Goal: Register for event/course: Sign up to attend an event or enroll in a course

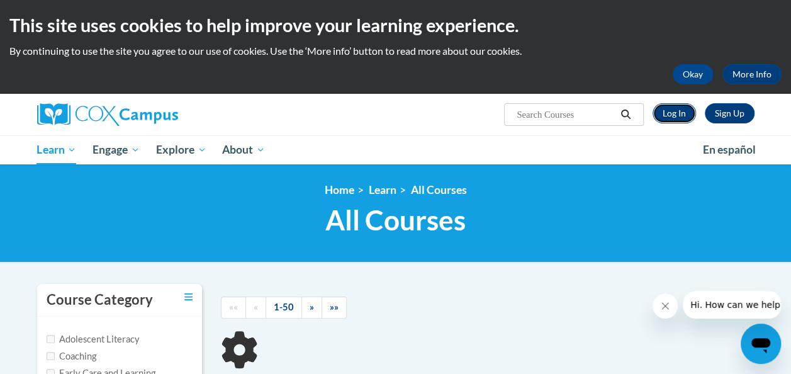
click at [670, 116] on link "Log In" at bounding box center [673, 113] width 43 height 20
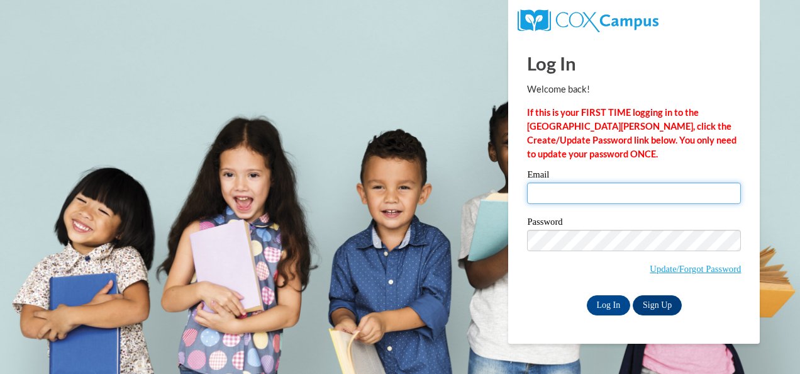
click at [569, 194] on input "Email" at bounding box center [634, 192] width 214 height 21
type input "iliajoy@aol.com"
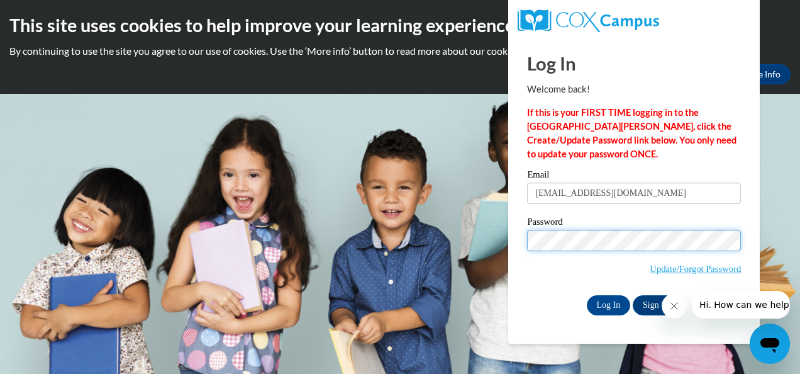
click at [587, 295] on input "Log In" at bounding box center [609, 305] width 44 height 20
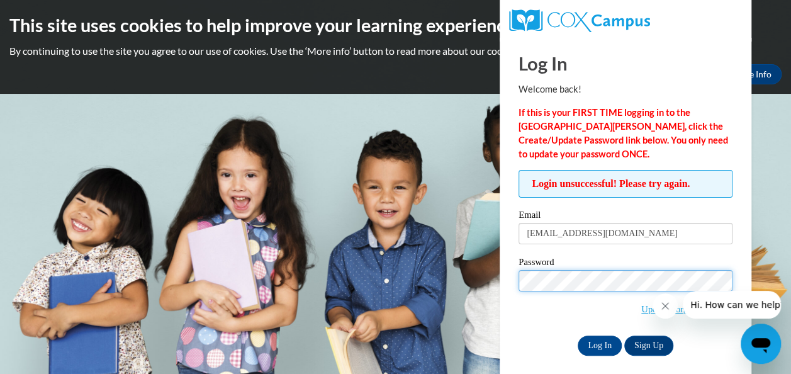
click at [577, 335] on input "Log In" at bounding box center [599, 345] width 44 height 20
click at [664, 304] on icon "Close message from company" at bounding box center [665, 306] width 10 height 10
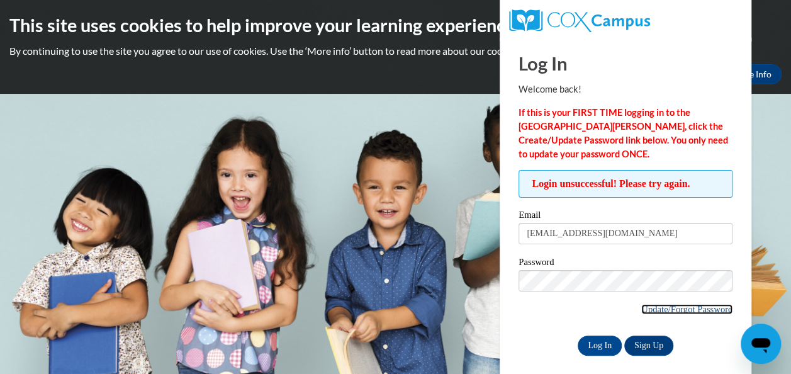
click at [692, 307] on link "Update/Forgot Password" at bounding box center [686, 309] width 91 height 10
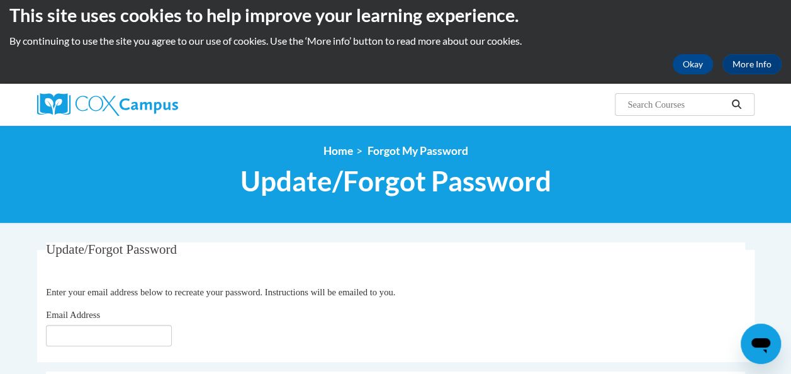
scroll to position [4, 0]
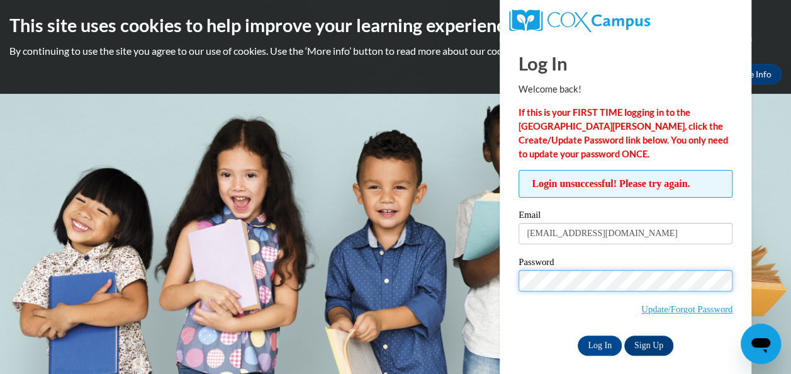
click at [577, 335] on input "Log In" at bounding box center [599, 345] width 44 height 20
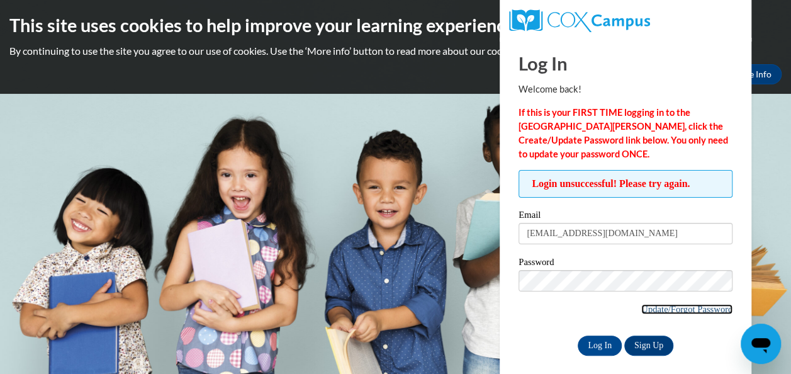
click at [691, 307] on link "Update/Forgot Password" at bounding box center [686, 309] width 91 height 10
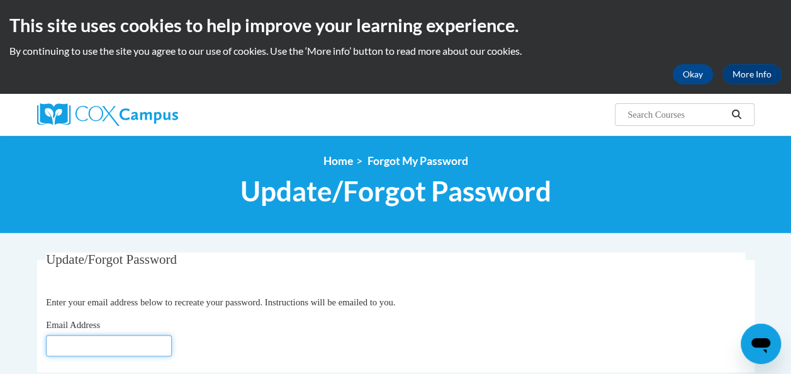
click at [97, 343] on input "Email Address" at bounding box center [109, 345] width 126 height 21
type input "[EMAIL_ADDRESS][DOMAIN_NAME]"
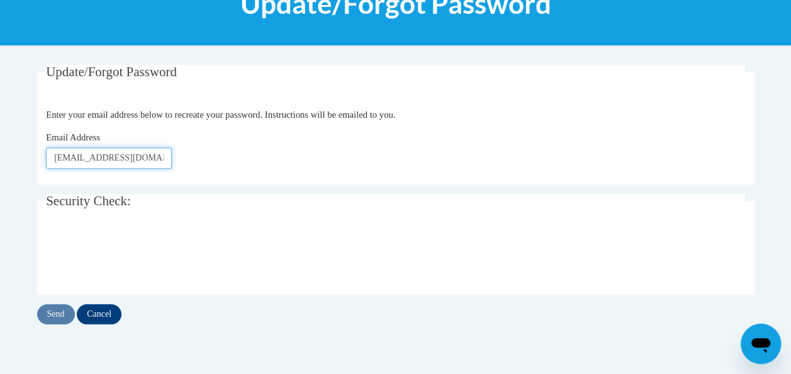
scroll to position [189, 0]
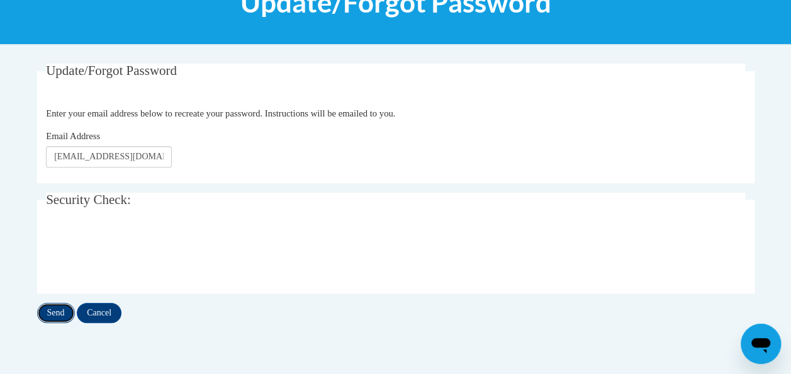
click at [57, 315] on input "Send" at bounding box center [56, 313] width 38 height 20
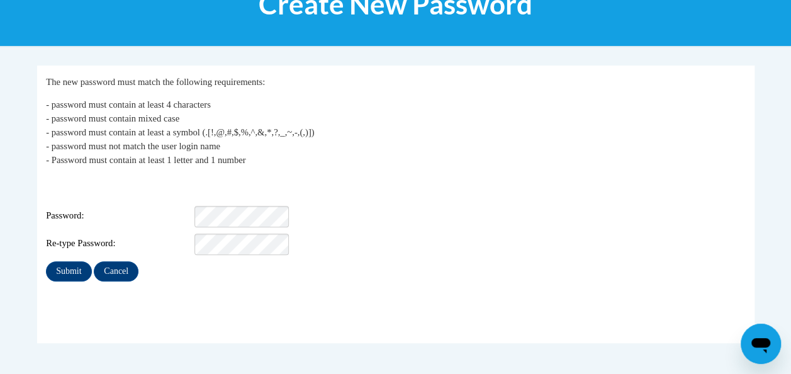
scroll to position [189, 0]
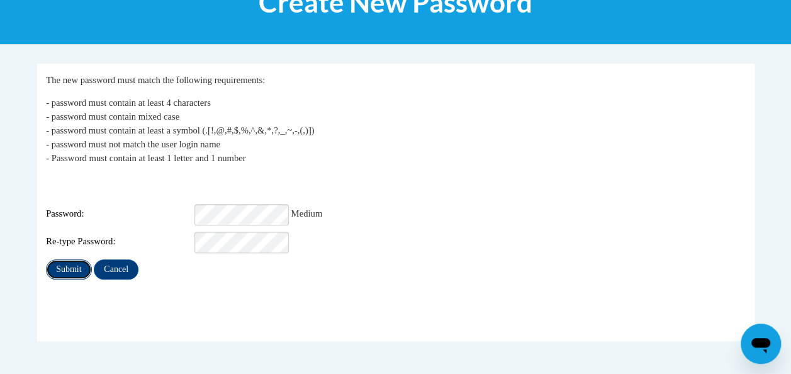
click at [53, 259] on input "Submit" at bounding box center [68, 269] width 45 height 20
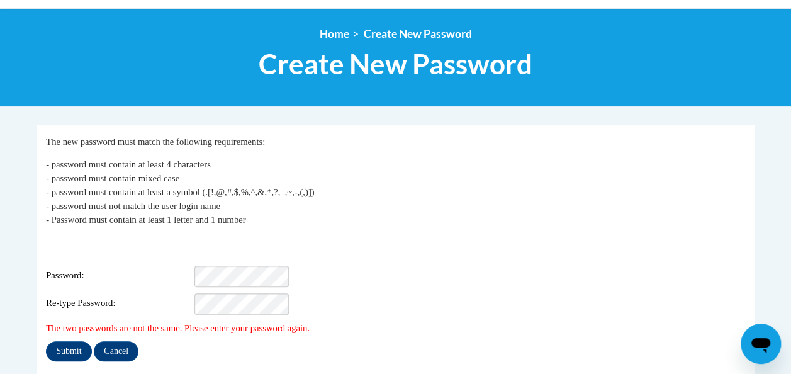
scroll to position [189, 0]
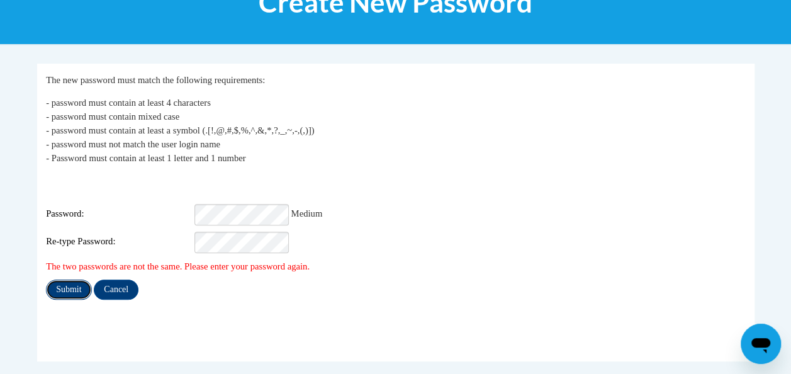
click at [62, 281] on input "Submit" at bounding box center [68, 289] width 45 height 20
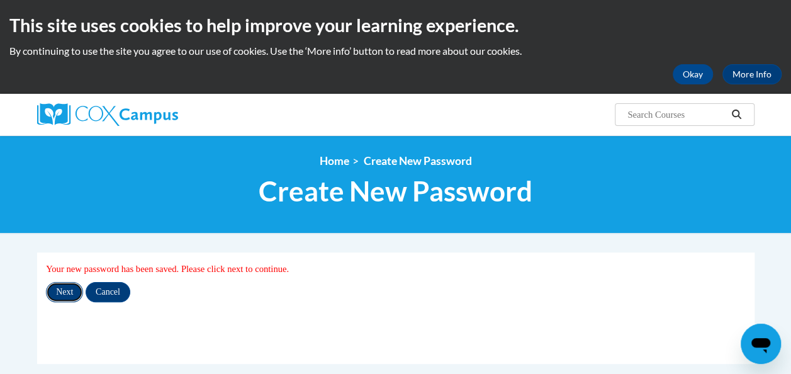
click at [58, 291] on input "Next" at bounding box center [64, 292] width 37 height 20
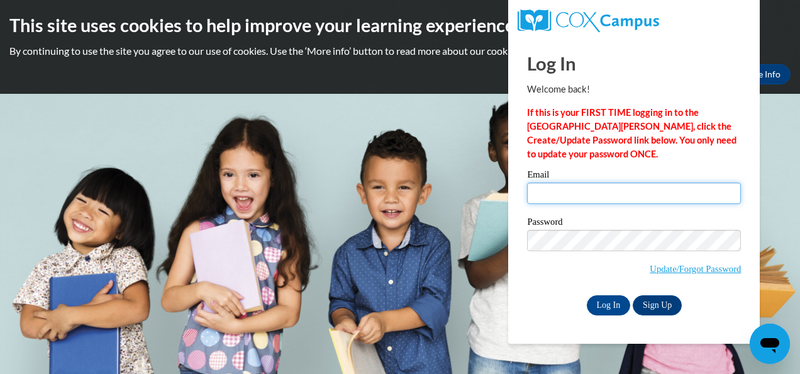
click at [567, 189] on input "Email" at bounding box center [634, 192] width 214 height 21
type input "iliajoy@aol.com"
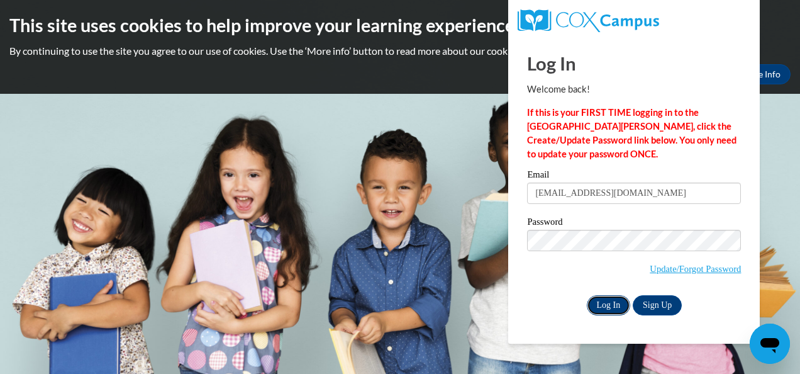
click at [606, 304] on input "Log In" at bounding box center [609, 305] width 44 height 20
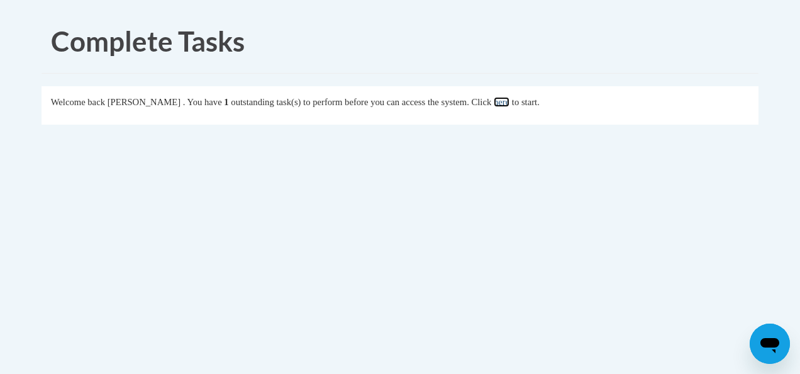
click at [510, 100] on link "here" at bounding box center [502, 102] width 16 height 10
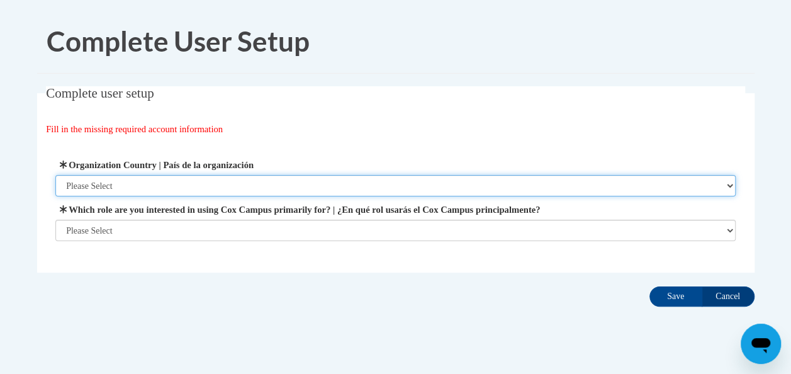
click at [726, 184] on select "Please Select [GEOGRAPHIC_DATA] | [GEOGRAPHIC_DATA] Outside of [GEOGRAPHIC_DATA…" at bounding box center [395, 185] width 680 height 21
select select "ad49bcad-a171-4b2e-b99c-48b446064914"
click at [55, 175] on select "Please Select [GEOGRAPHIC_DATA] | [GEOGRAPHIC_DATA] Outside of [GEOGRAPHIC_DATA…" at bounding box center [395, 185] width 680 height 21
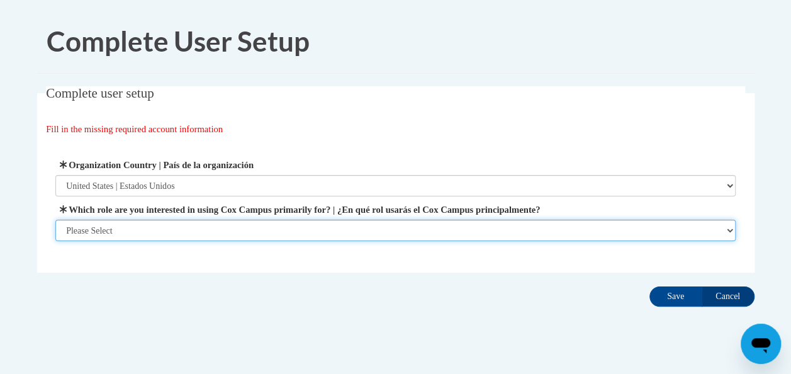
click at [727, 230] on select "Please Select College/University | Colegio/Universidad Community/Nonprofit Part…" at bounding box center [395, 230] width 680 height 21
select select "fbf2d438-af2f-41f8-98f1-81c410e29de3"
click at [55, 241] on select "Please Select College/University | Colegio/Universidad Community/Nonprofit Part…" at bounding box center [395, 230] width 680 height 21
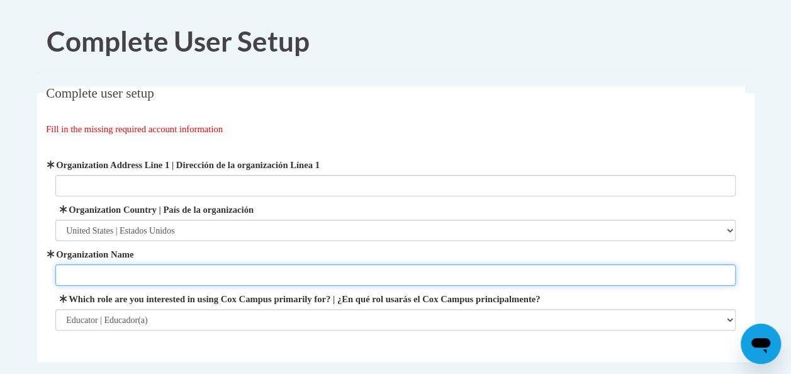
click at [319, 277] on input "Organization Name" at bounding box center [395, 274] width 680 height 21
click at [94, 279] on input "Organization Name" at bounding box center [395, 274] width 680 height 21
type input "Early Childhood Enrichment Center"
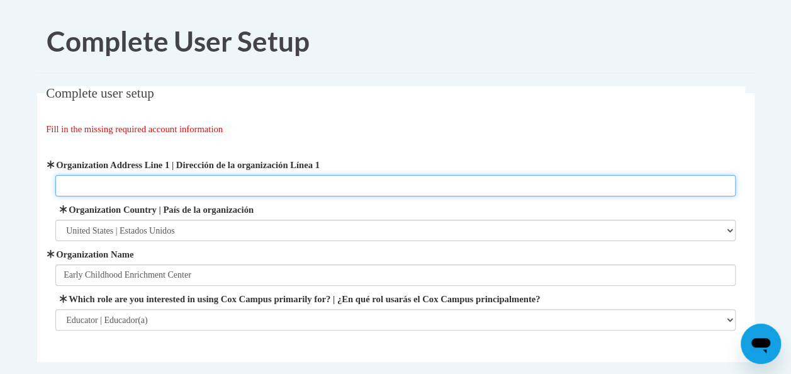
click at [84, 180] on input "Organization Address Line 1 | Dirección de la organización Línea 1" at bounding box center [395, 185] width 680 height 21
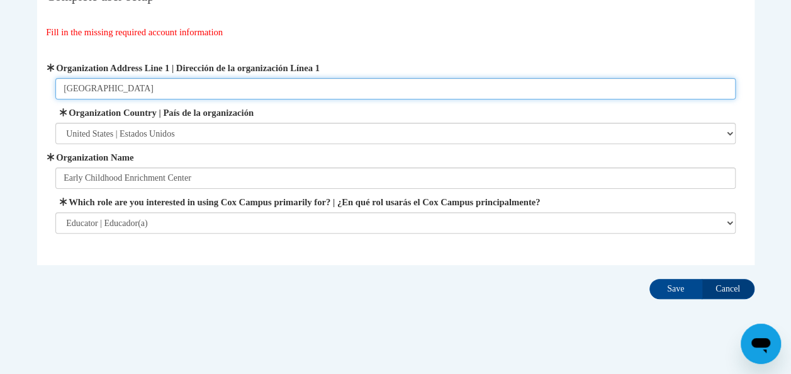
scroll to position [111, 0]
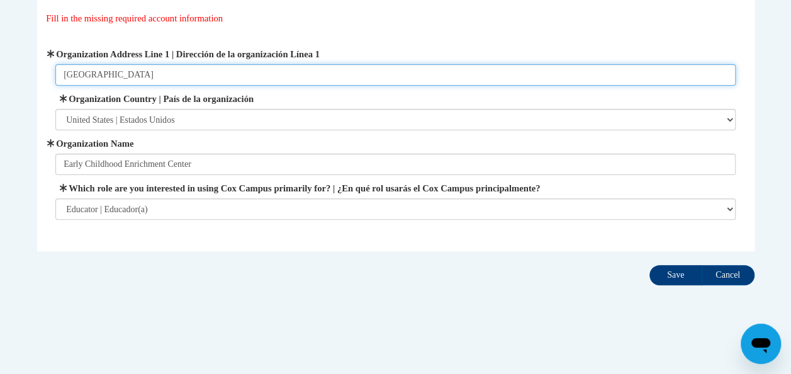
type input "Sussex Ave"
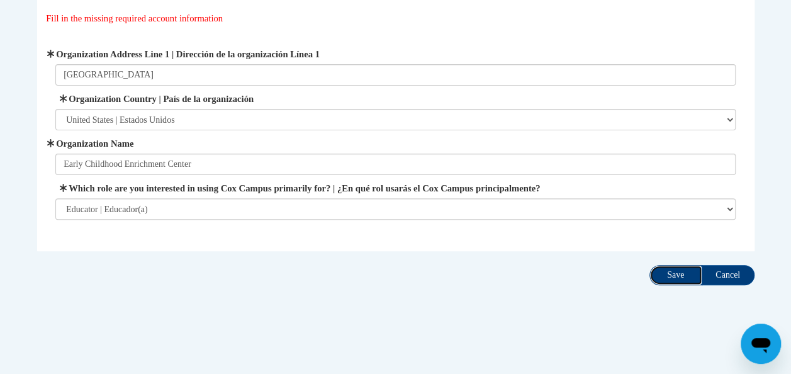
click at [662, 276] on input "Save" at bounding box center [675, 275] width 53 height 20
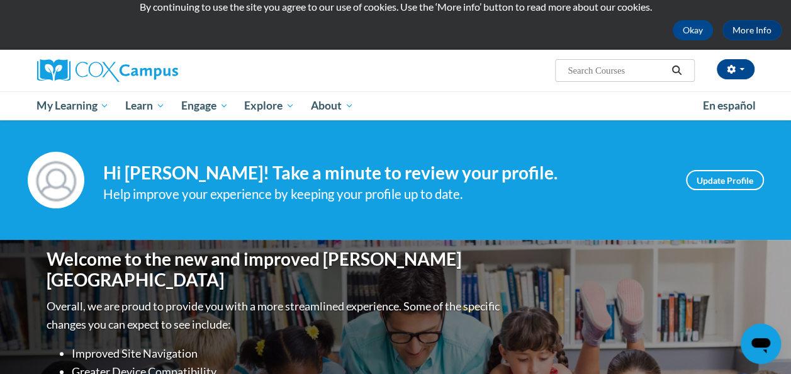
scroll to position [63, 0]
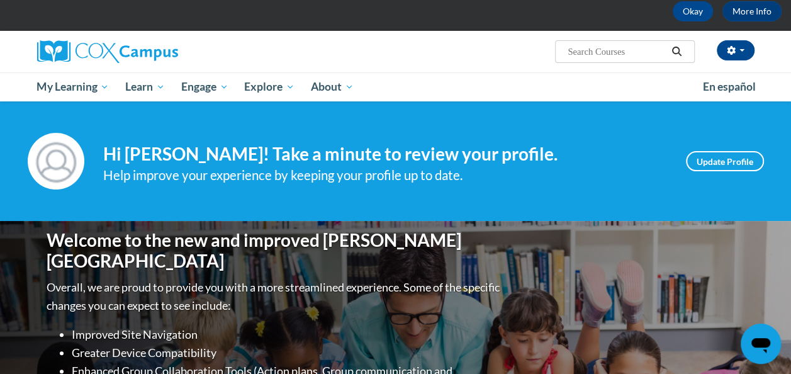
click at [588, 50] on input "Search..." at bounding box center [616, 51] width 101 height 15
type input "monitoring childrens progress"
click at [672, 47] on icon "Search" at bounding box center [676, 51] width 11 height 9
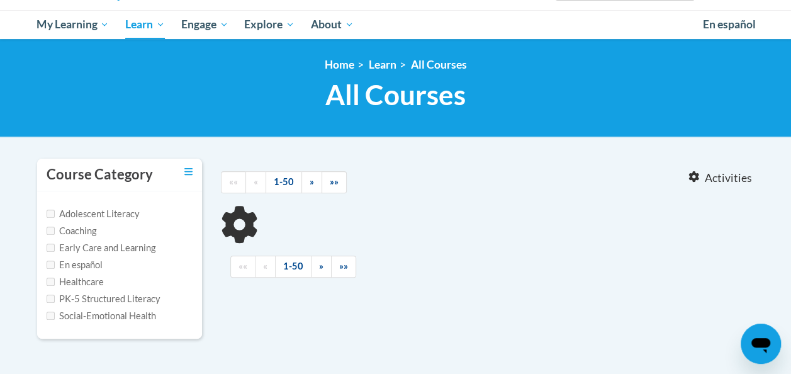
scroll to position [126, 0]
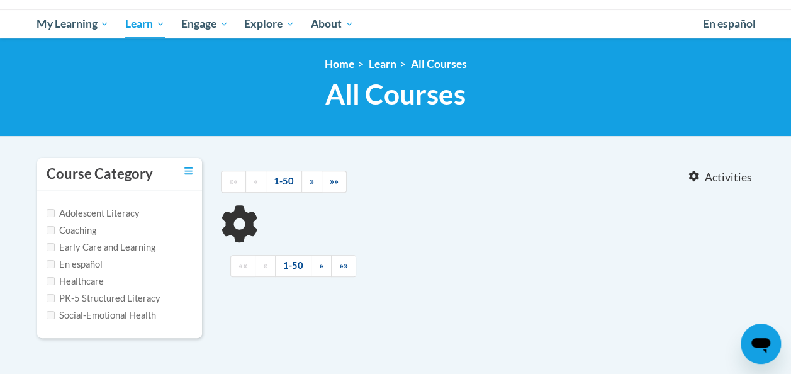
type input "monitoring childrens progress"
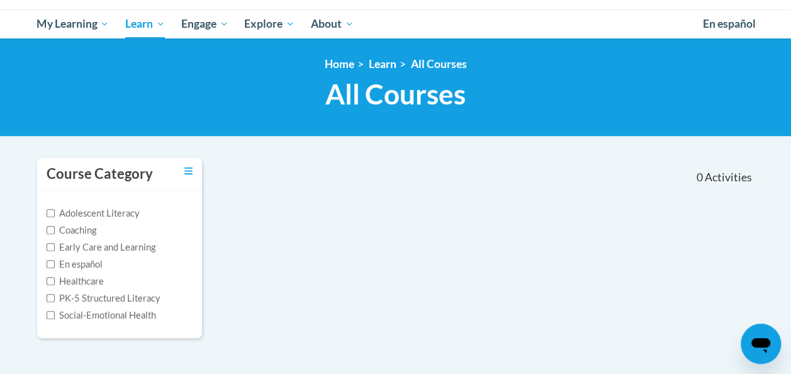
click at [52, 241] on label "Early Care and Learning" at bounding box center [101, 247] width 109 height 14
click at [52, 243] on input "Early Care and Learning" at bounding box center [51, 247] width 8 height 8
checkbox input "true"
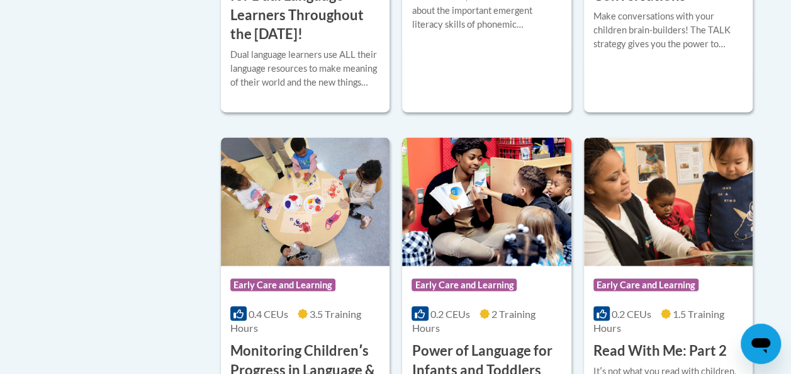
scroll to position [944, 0]
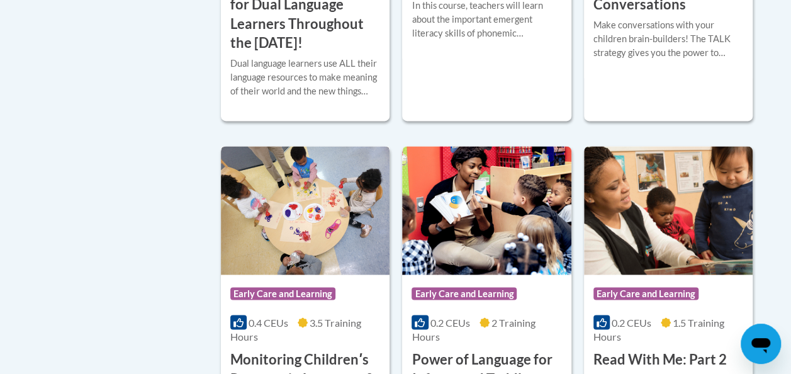
click at [306, 218] on img at bounding box center [305, 210] width 169 height 128
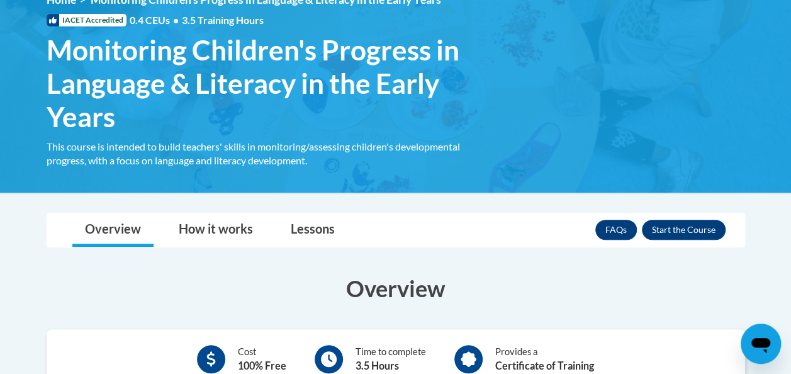
scroll to position [189, 0]
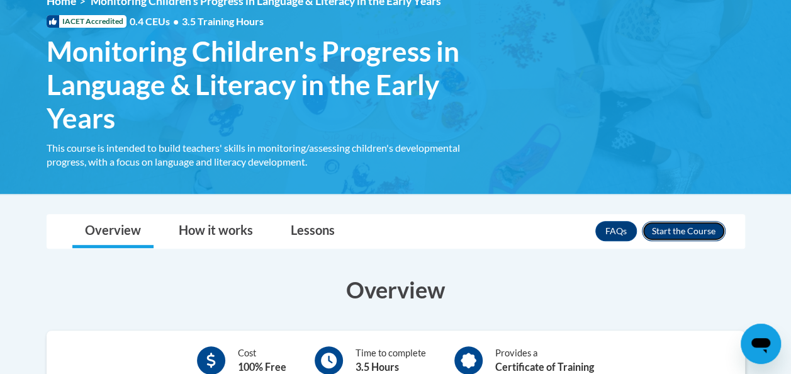
click at [700, 234] on button "Enroll" at bounding box center [684, 231] width 84 height 20
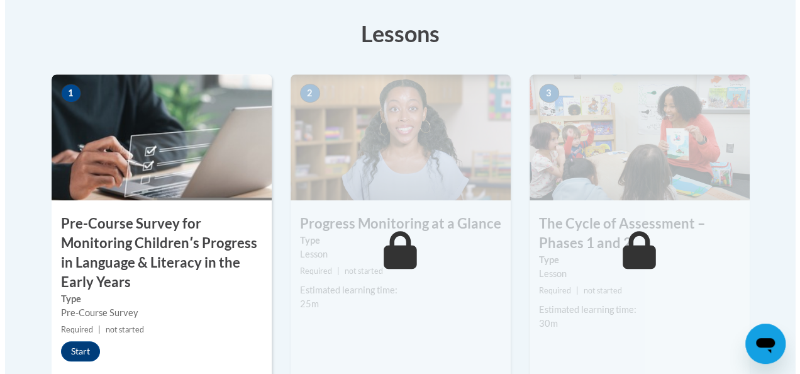
scroll to position [440, 0]
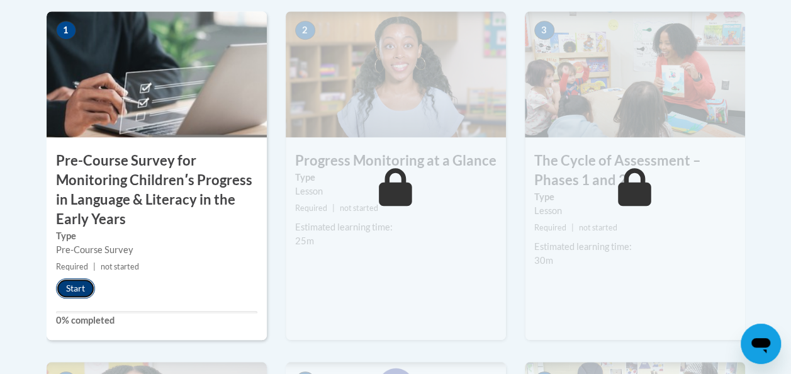
click at [70, 283] on button "Start" at bounding box center [75, 288] width 39 height 20
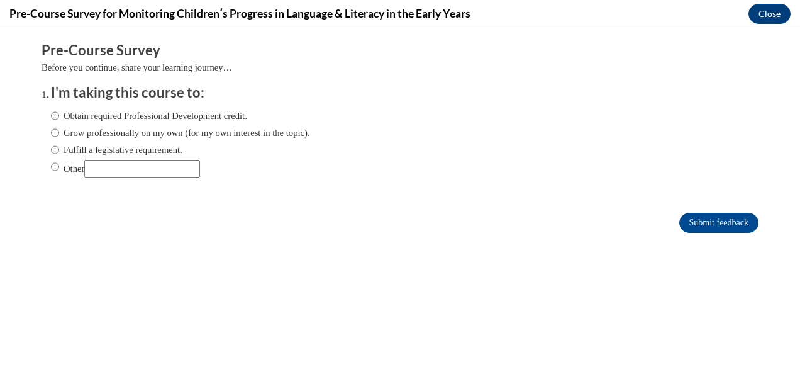
scroll to position [0, 0]
click at [51, 132] on input "Grow professionally on my own (for my own interest in the topic)." at bounding box center [55, 133] width 8 height 14
radio input "true"
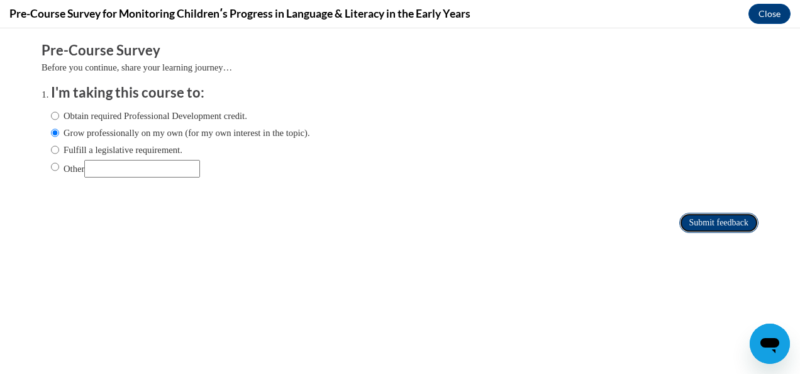
click at [712, 223] on input "Submit feedback" at bounding box center [718, 223] width 79 height 20
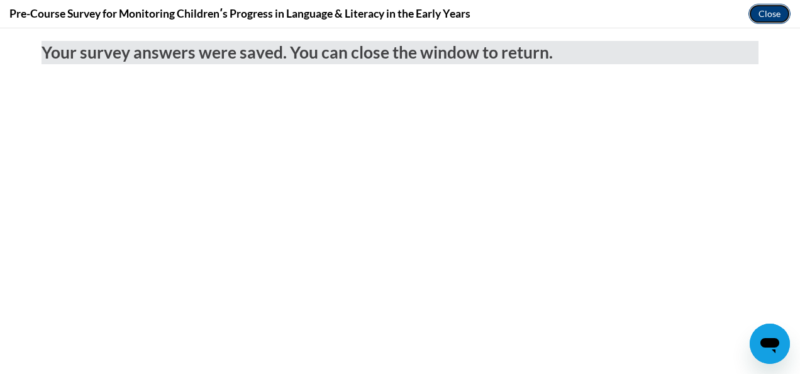
click at [762, 12] on button "Close" at bounding box center [770, 14] width 42 height 20
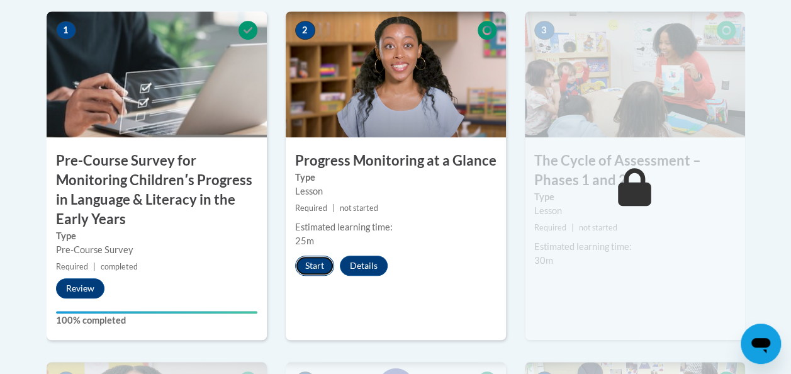
click at [308, 269] on button "Start" at bounding box center [314, 265] width 39 height 20
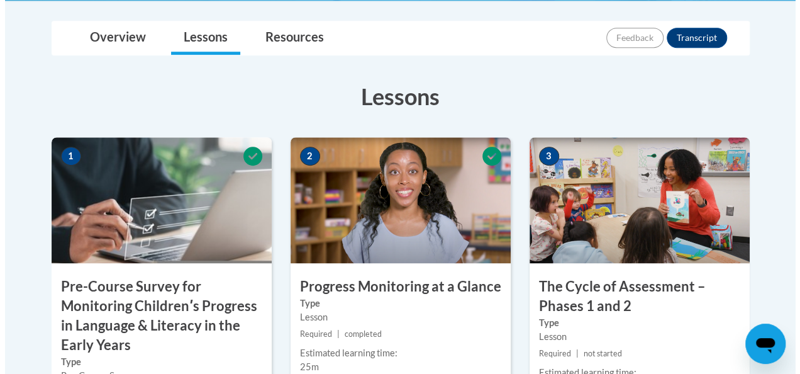
scroll to position [440, 0]
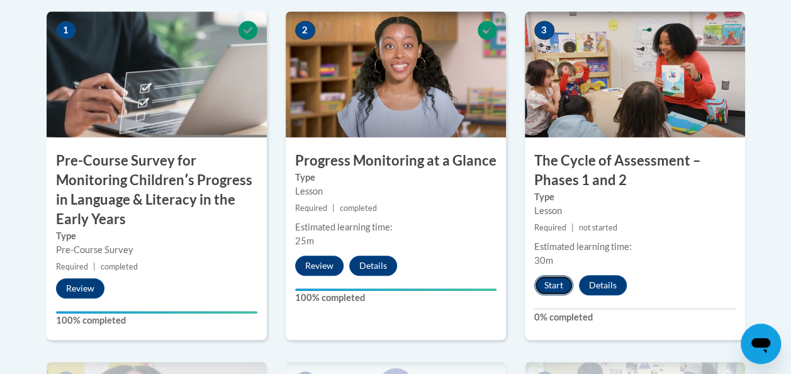
click at [554, 285] on button "Start" at bounding box center [553, 285] width 39 height 20
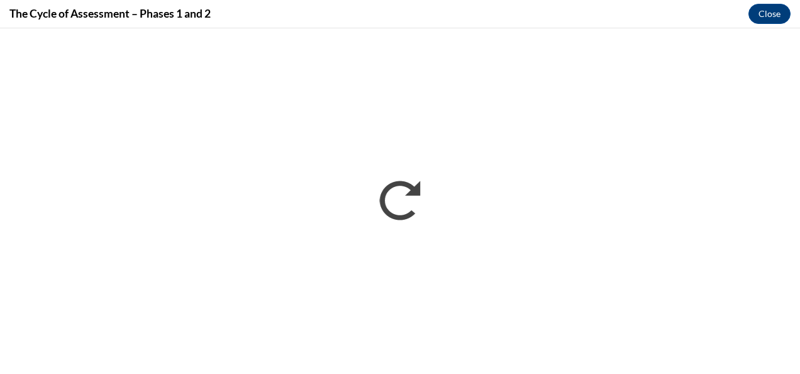
scroll to position [0, 0]
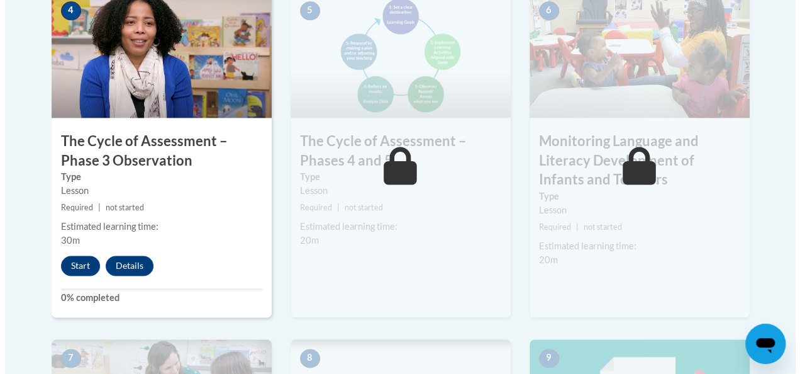
scroll to position [818, 0]
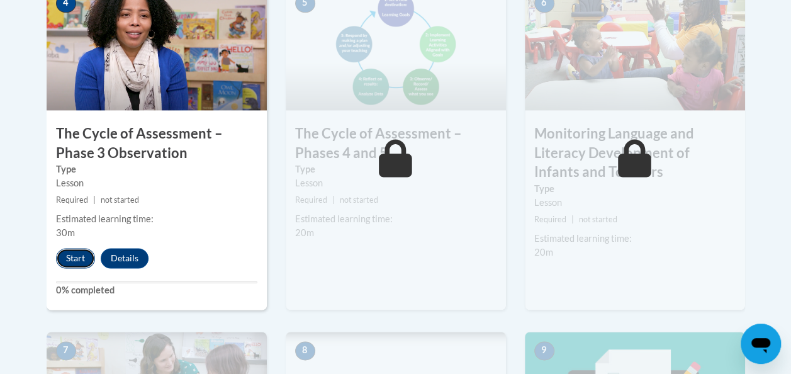
click at [74, 254] on button "Start" at bounding box center [75, 258] width 39 height 20
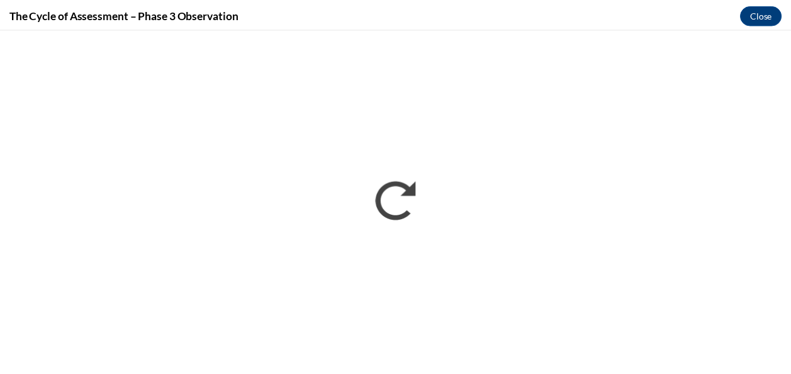
scroll to position [0, 0]
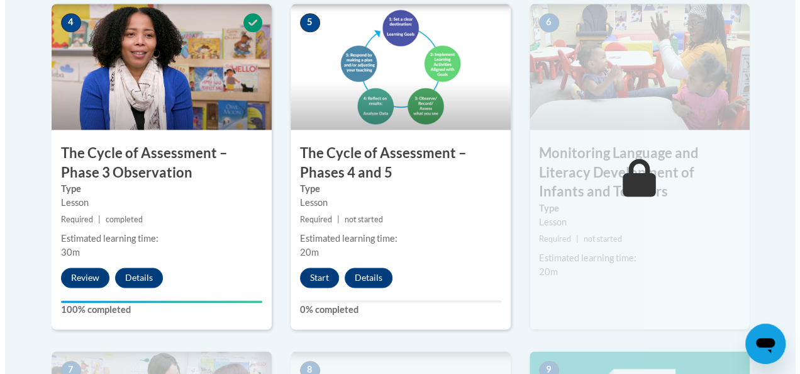
scroll to position [818, 0]
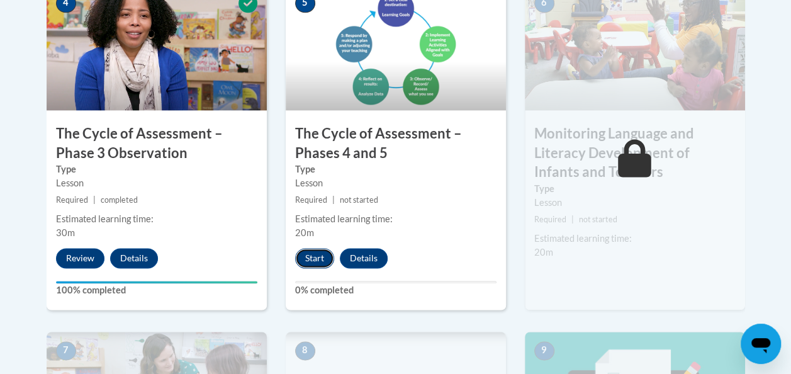
click at [312, 258] on button "Start" at bounding box center [314, 258] width 39 height 20
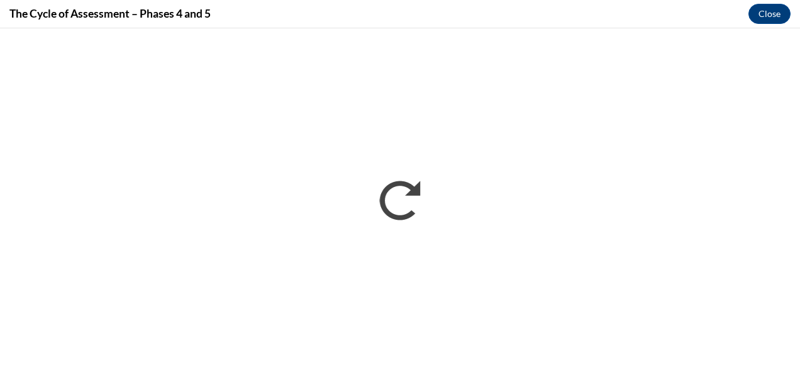
scroll to position [0, 0]
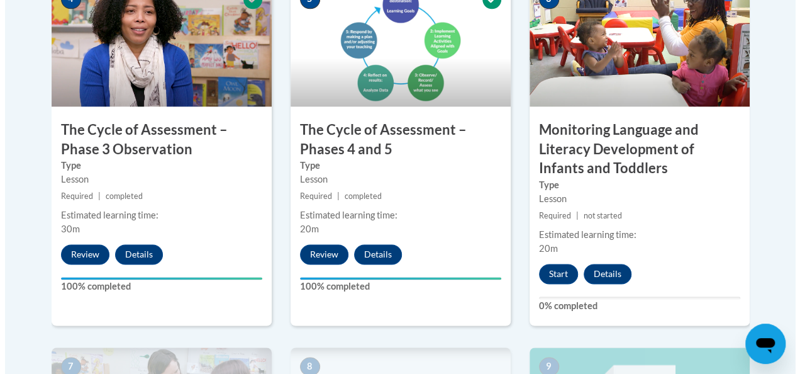
scroll to position [818, 0]
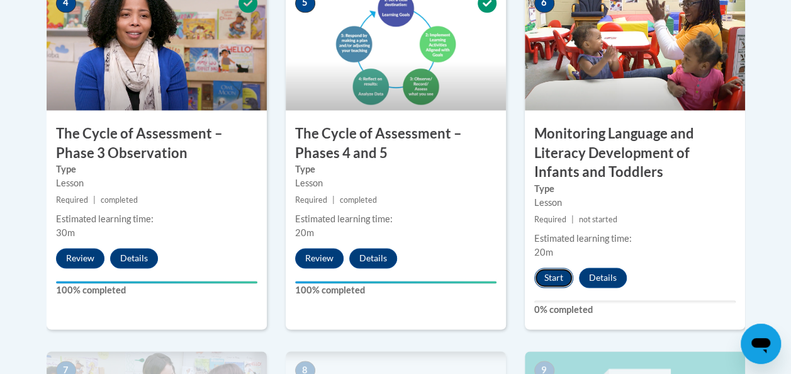
click at [537, 269] on button "Start" at bounding box center [553, 277] width 39 height 20
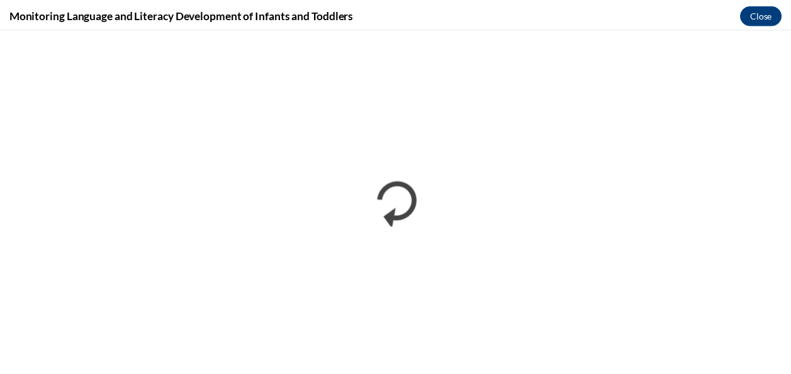
scroll to position [0, 0]
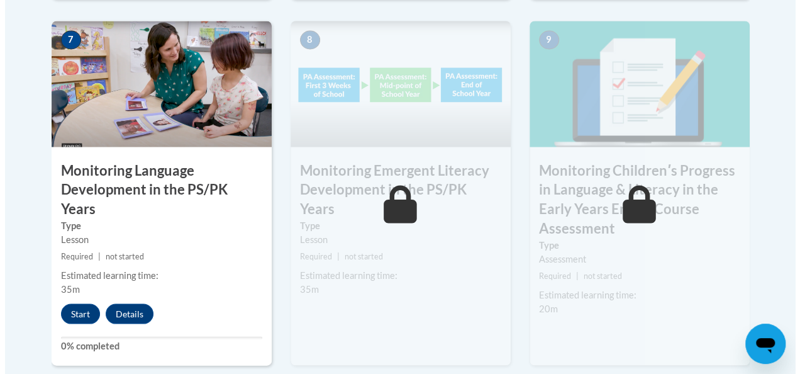
scroll to position [1132, 0]
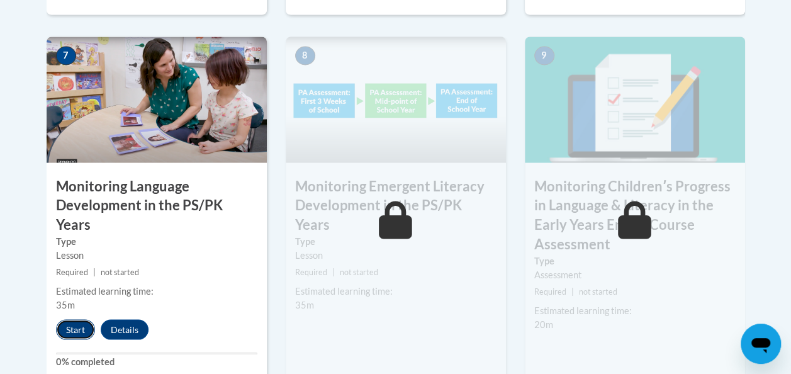
click at [66, 319] on button "Start" at bounding box center [75, 329] width 39 height 20
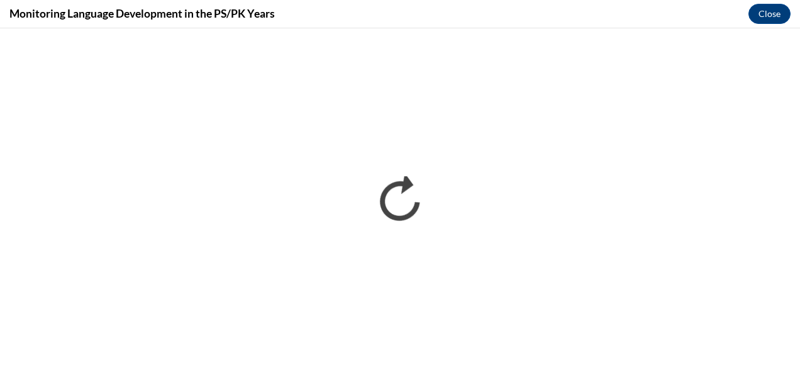
scroll to position [0, 0]
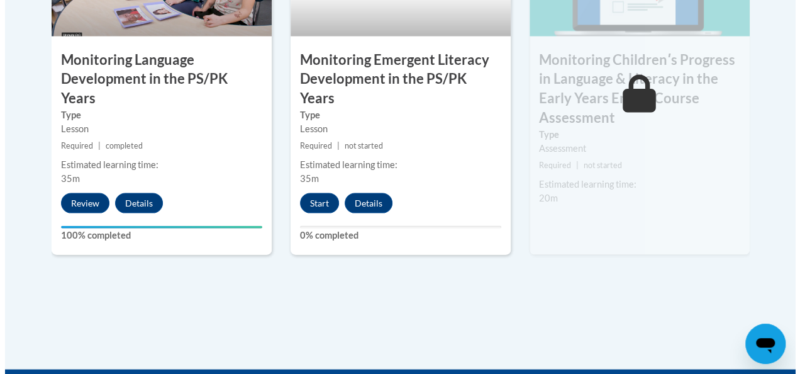
scroll to position [1195, 0]
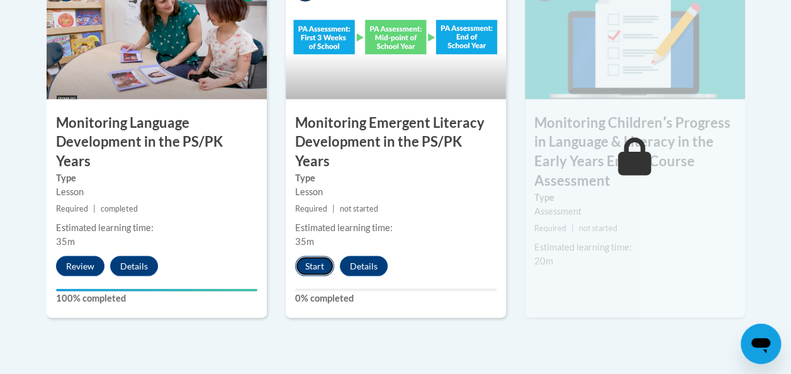
click at [315, 256] on button "Start" at bounding box center [314, 266] width 39 height 20
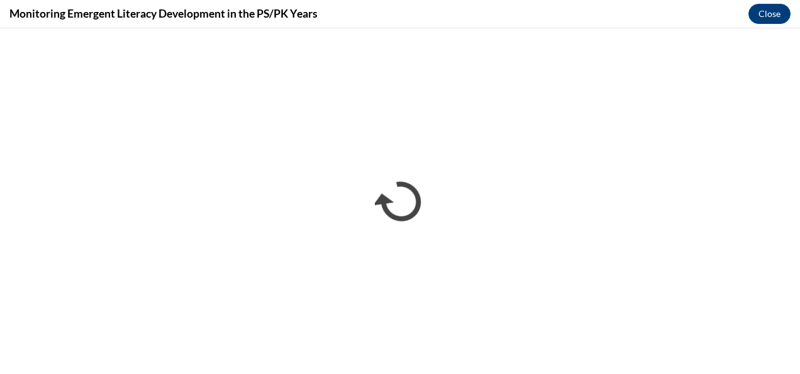
scroll to position [0, 0]
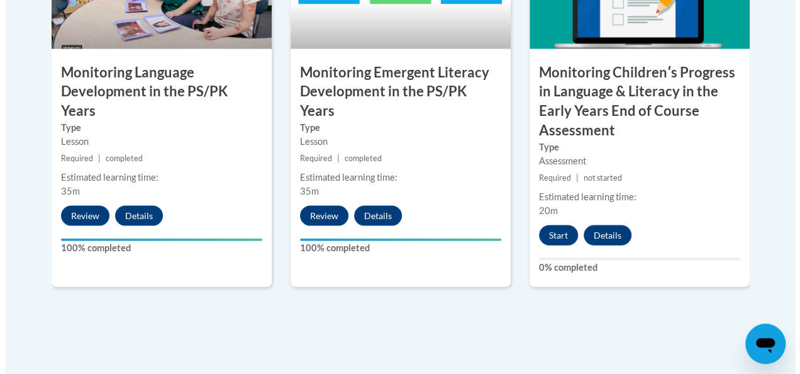
scroll to position [1258, 0]
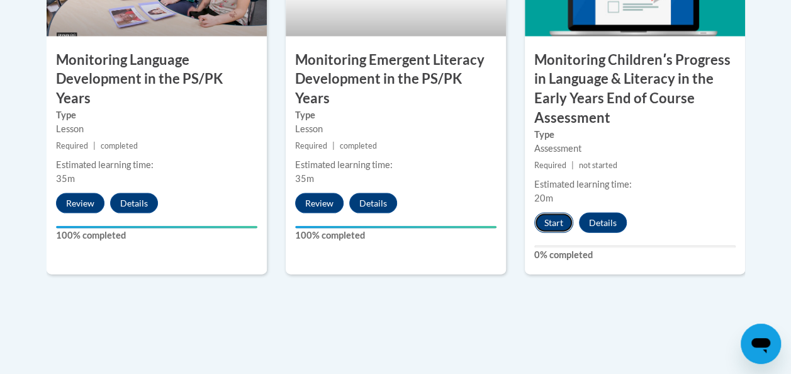
click at [542, 225] on button "Start" at bounding box center [553, 223] width 39 height 20
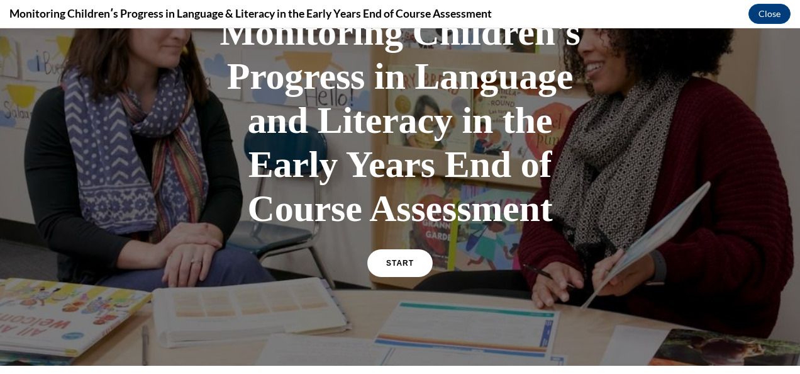
scroll to position [126, 0]
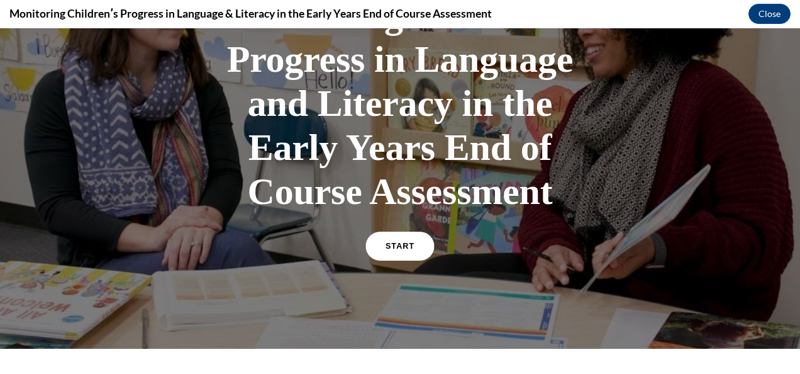
click at [401, 248] on span "START" at bounding box center [400, 246] width 29 height 9
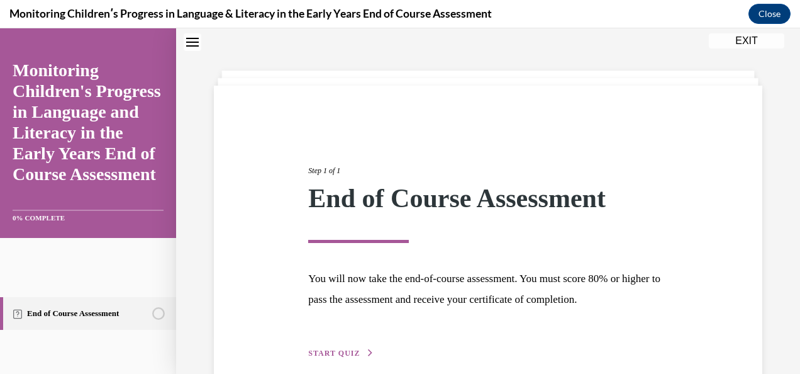
scroll to position [100, 0]
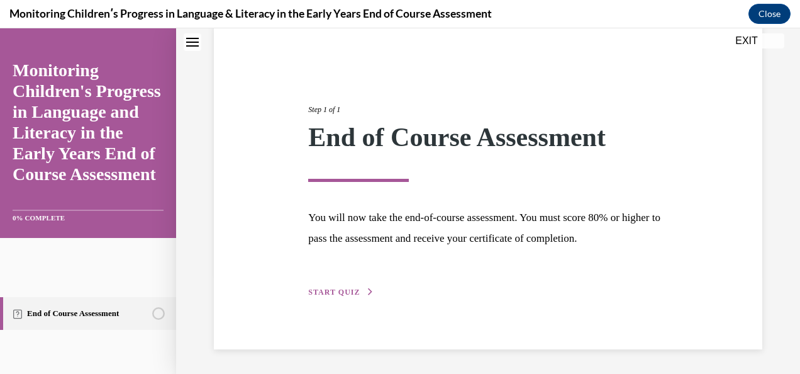
click at [338, 293] on span "START QUIZ" at bounding box center [334, 291] width 52 height 9
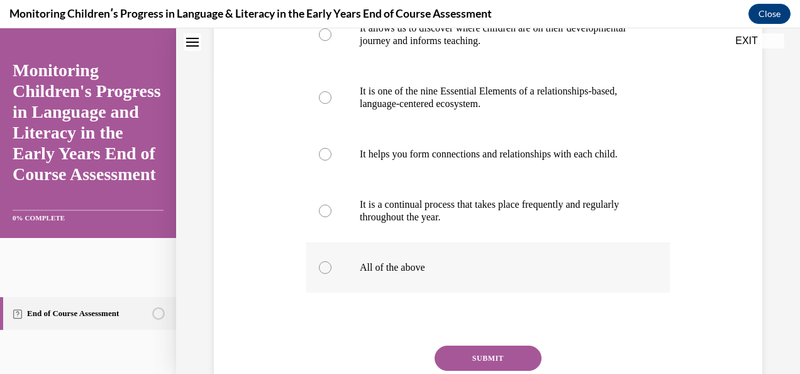
scroll to position [352, 0]
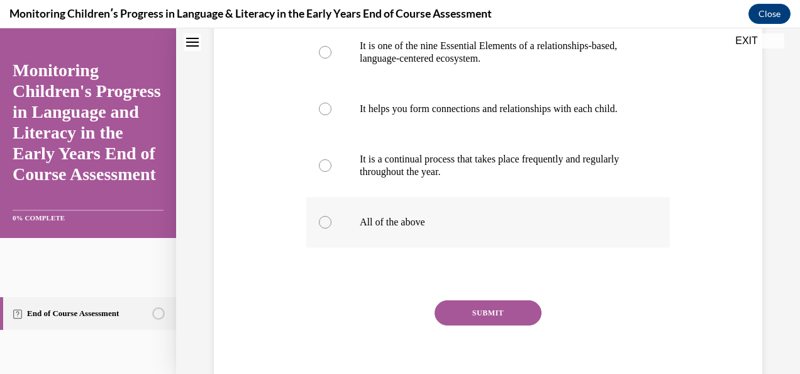
click at [323, 228] on div at bounding box center [325, 222] width 13 height 13
click at [323, 228] on input "All of the above" at bounding box center [325, 222] width 13 height 13
radio input "true"
click at [471, 325] on button "SUBMIT" at bounding box center [488, 312] width 107 height 25
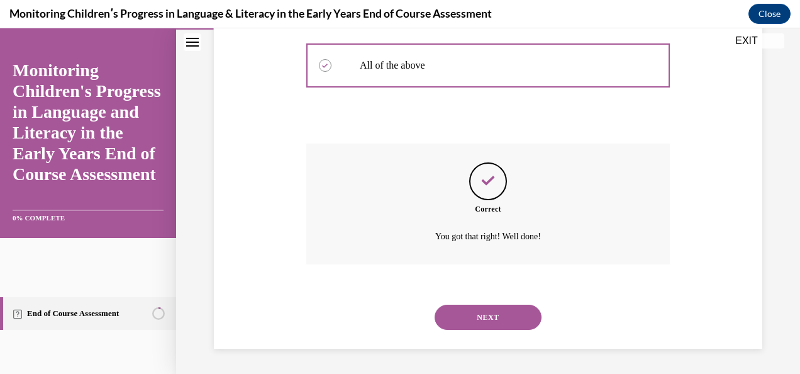
scroll to position [520, 0]
click at [472, 317] on button "NEXT" at bounding box center [488, 316] width 107 height 25
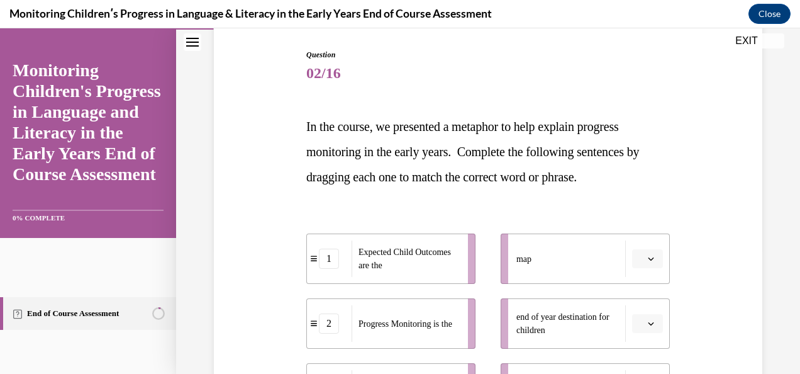
scroll to position [189, 0]
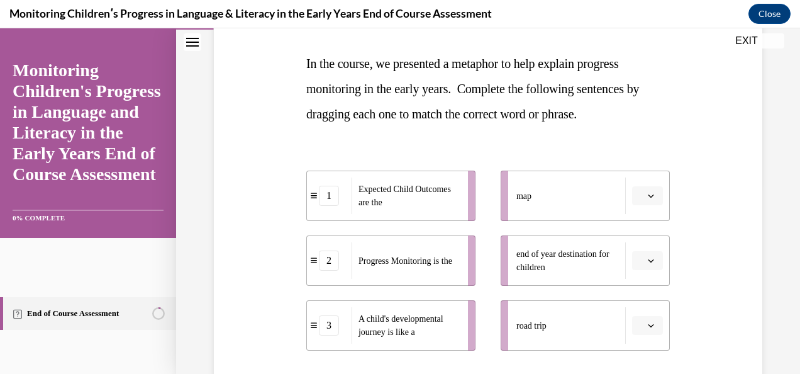
click at [648, 262] on icon "button" at bounding box center [651, 260] width 6 height 6
click at [635, 233] on span "3" at bounding box center [635, 233] width 4 height 10
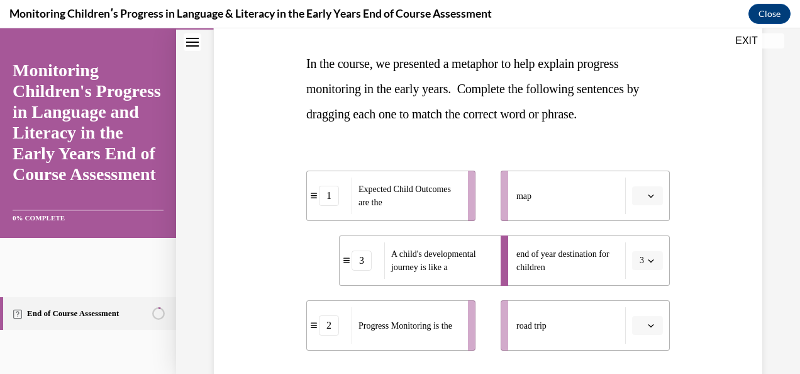
click at [639, 187] on button "button" at bounding box center [647, 195] width 31 height 19
click at [545, 199] on div "map" at bounding box center [570, 195] width 109 height 36
click at [647, 257] on span "button" at bounding box center [651, 260] width 9 height 9
click at [639, 206] on div "2" at bounding box center [635, 207] width 31 height 25
click at [638, 259] on button "2" at bounding box center [647, 260] width 31 height 19
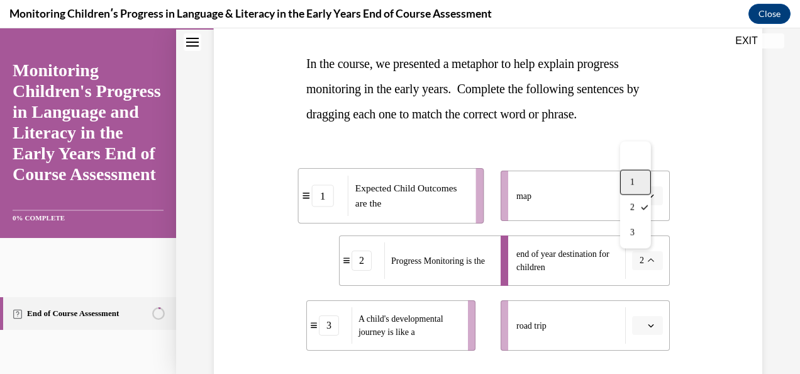
click at [632, 182] on span "1" at bounding box center [632, 182] width 4 height 10
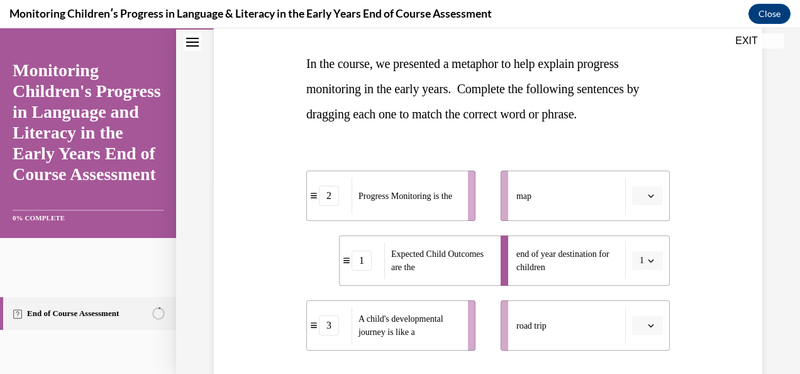
click at [648, 193] on icon "button" at bounding box center [651, 195] width 6 height 6
click at [631, 274] on div "2" at bounding box center [638, 273] width 31 height 25
click at [648, 325] on icon "button" at bounding box center [651, 325] width 6 height 6
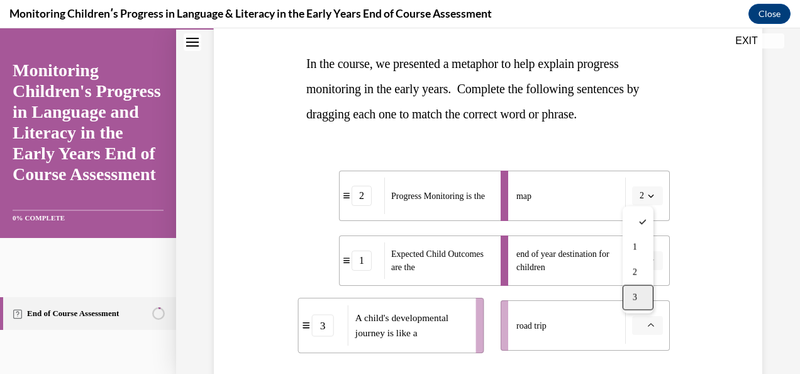
click at [633, 299] on span "3" at bounding box center [635, 298] width 4 height 10
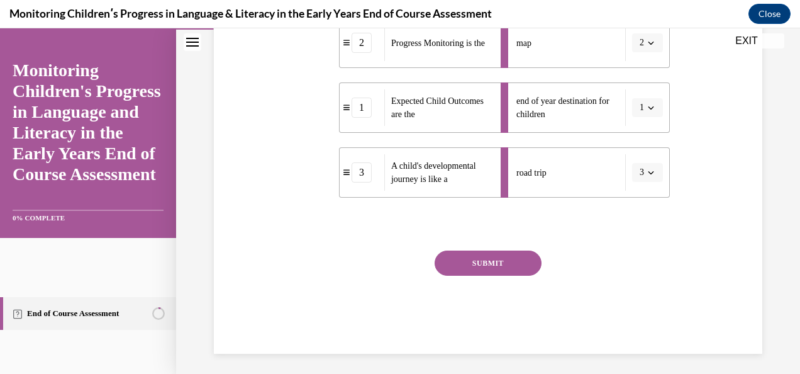
scroll to position [346, 0]
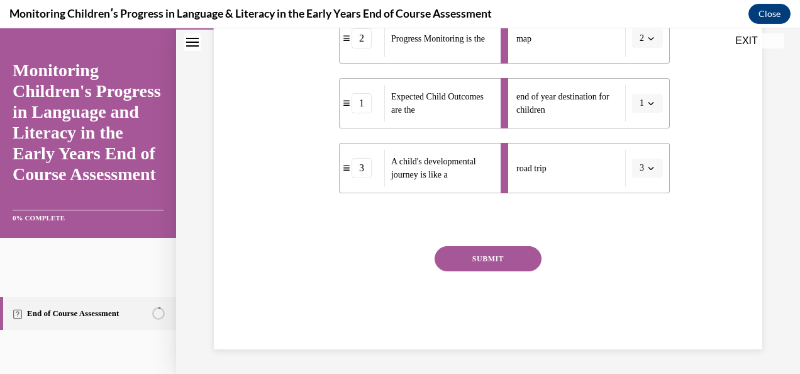
click at [481, 258] on button "SUBMIT" at bounding box center [488, 258] width 107 height 25
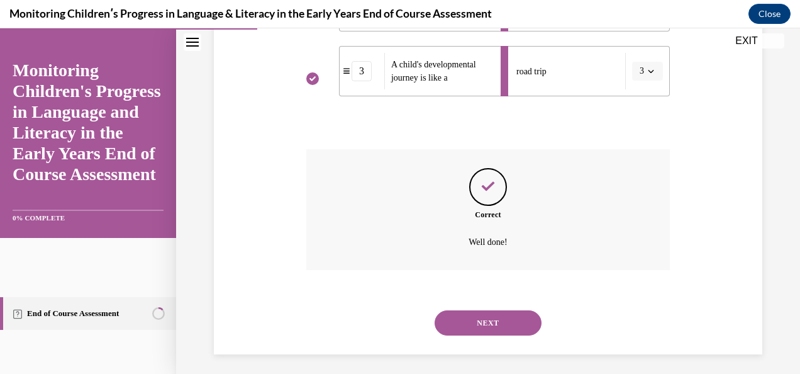
scroll to position [448, 0]
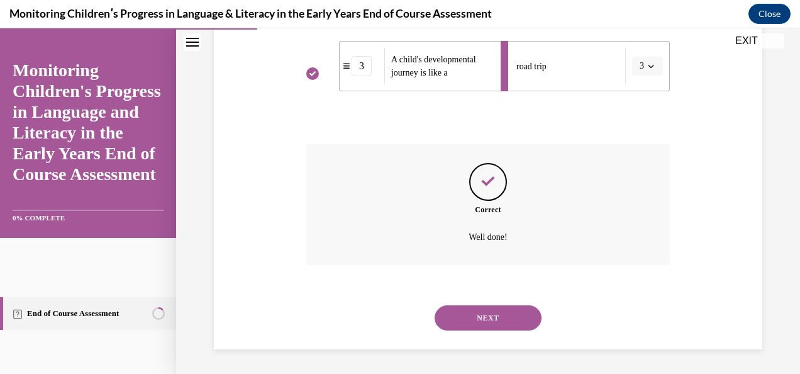
click at [491, 321] on button "NEXT" at bounding box center [488, 317] width 107 height 25
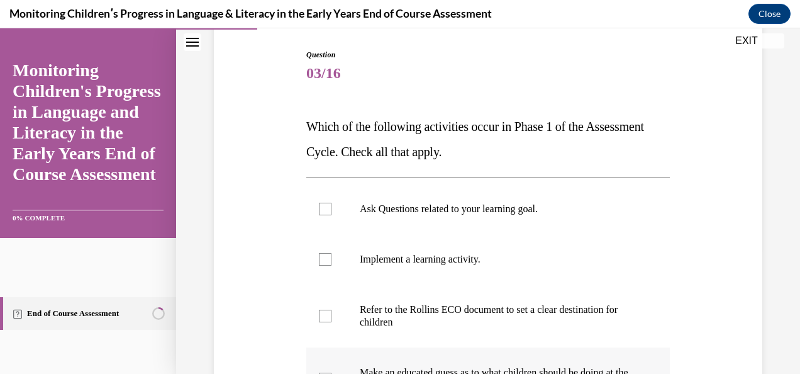
scroll to position [63, 0]
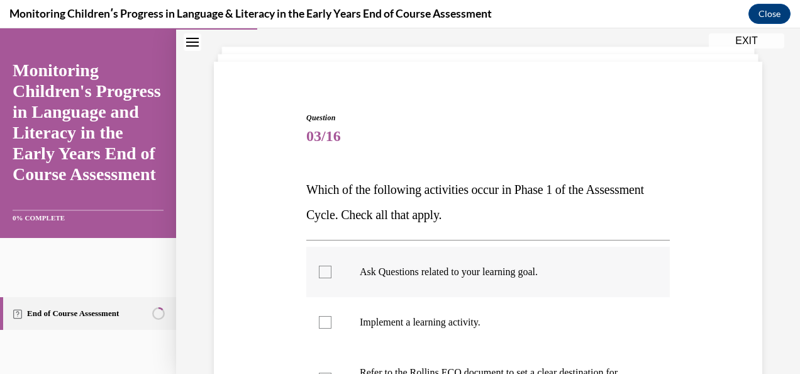
click at [322, 271] on div at bounding box center [325, 271] width 13 height 13
click at [322, 271] on input "Ask Questions related to your learning goal." at bounding box center [325, 271] width 13 height 13
checkbox input "true"
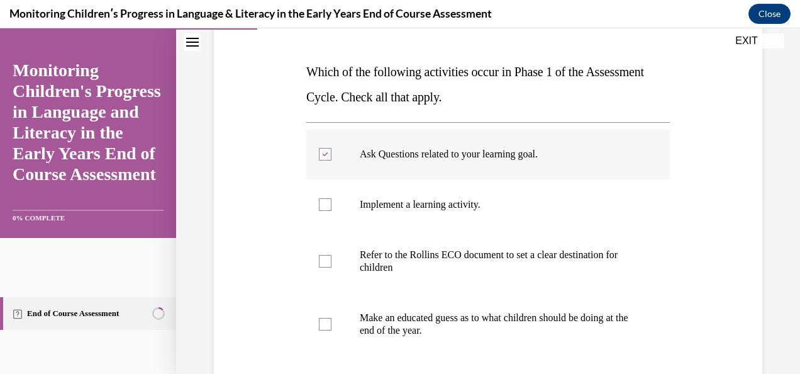
scroll to position [189, 0]
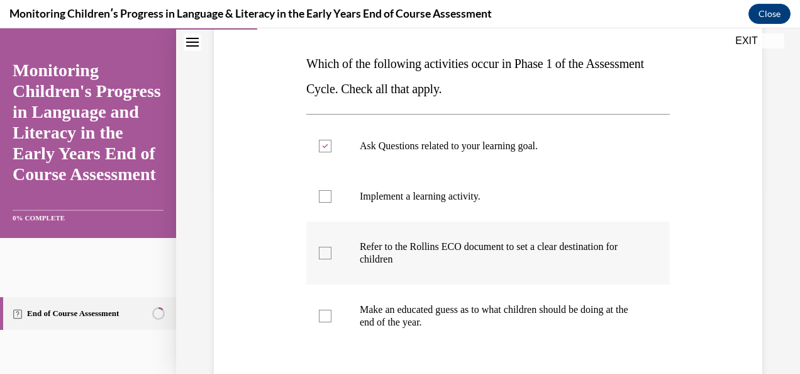
click at [325, 252] on div at bounding box center [325, 253] width 13 height 13
click at [325, 252] on input "Refer to the Rollins ECO document to set a clear destination for children" at bounding box center [325, 253] width 13 height 13
checkbox input "true"
click at [320, 195] on div at bounding box center [325, 196] width 13 height 13
click at [320, 195] on input "Implement a learning activity." at bounding box center [325, 196] width 13 height 13
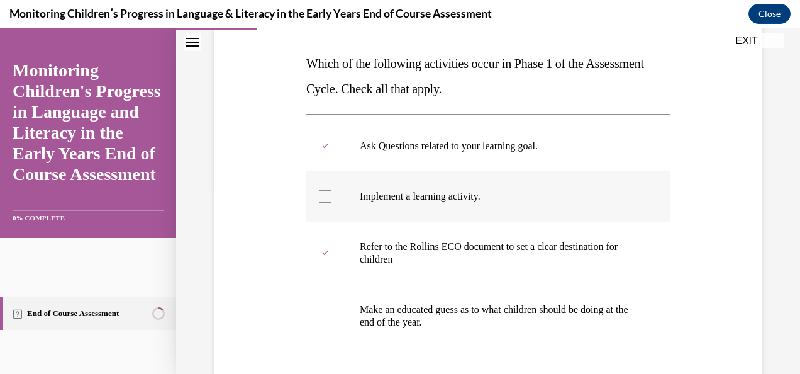
checkbox input "true"
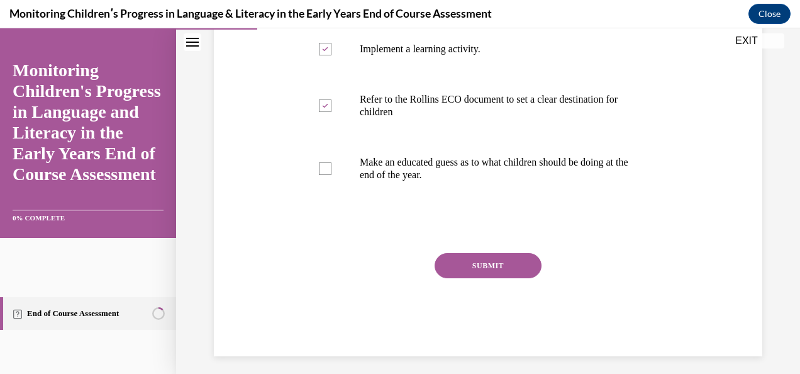
scroll to position [343, 0]
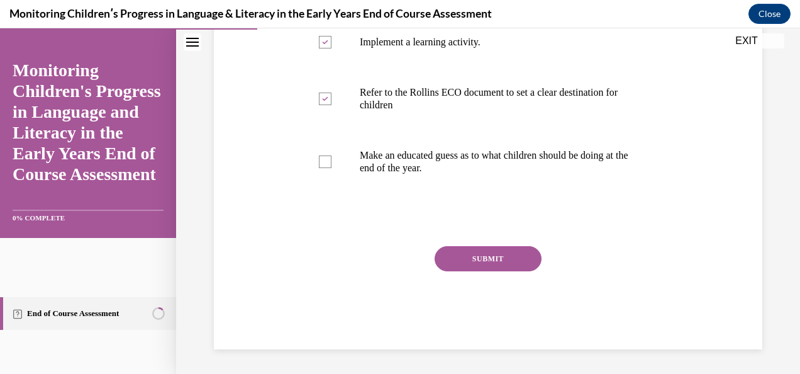
click at [458, 254] on button "SUBMIT" at bounding box center [488, 258] width 107 height 25
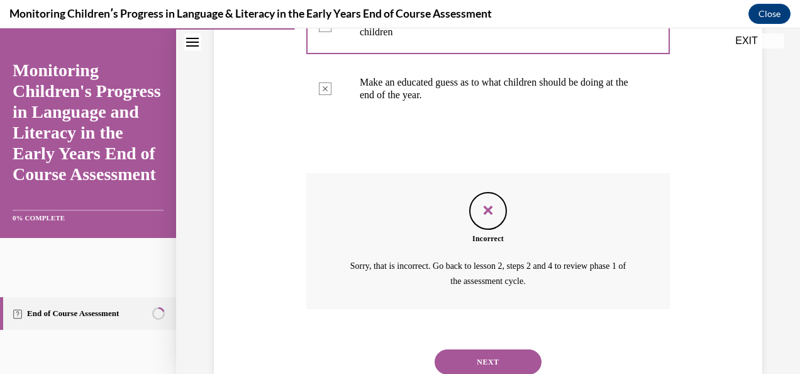
scroll to position [459, 0]
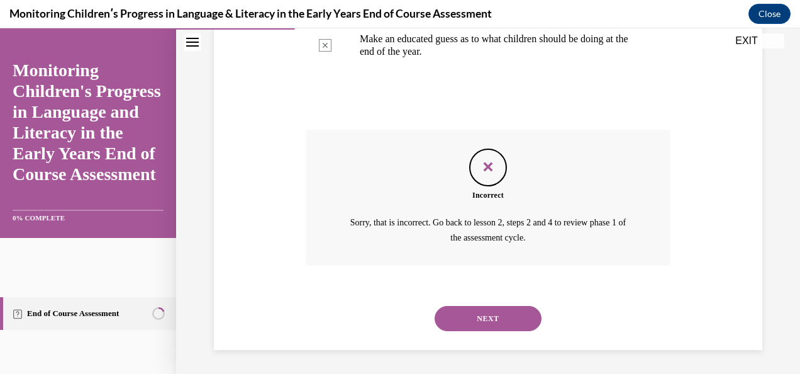
click at [512, 323] on button "NEXT" at bounding box center [488, 318] width 107 height 25
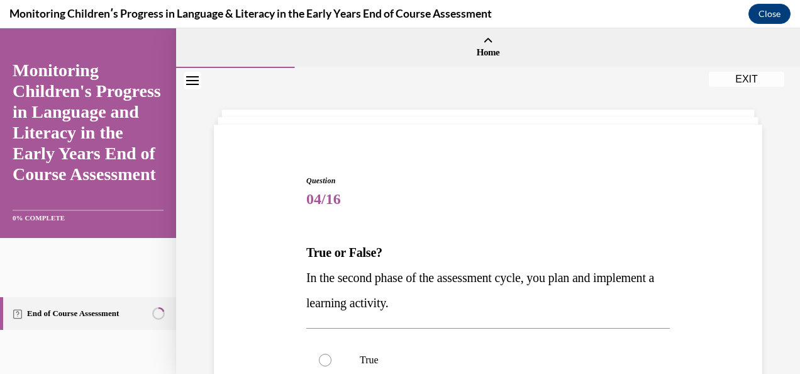
scroll to position [63, 0]
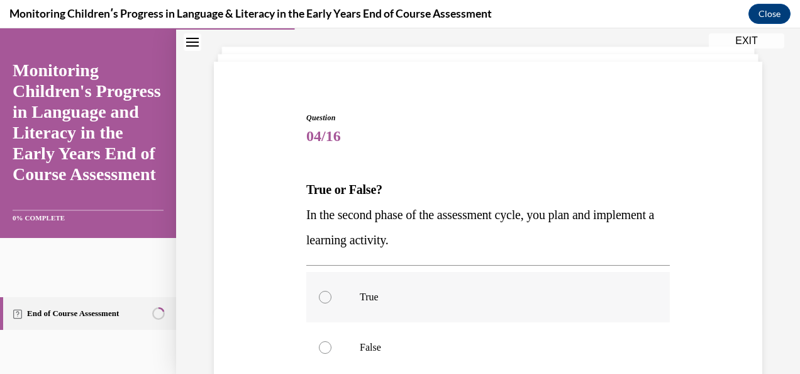
click at [321, 295] on div at bounding box center [325, 297] width 13 height 13
click at [321, 295] on input "True" at bounding box center [325, 297] width 13 height 13
radio input "true"
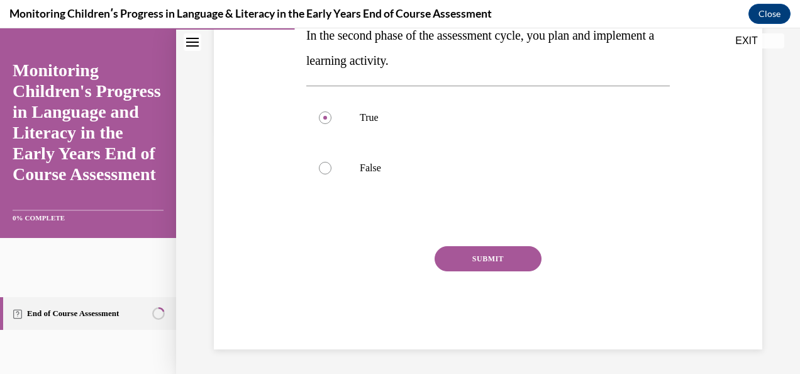
click at [445, 260] on button "SUBMIT" at bounding box center [488, 258] width 107 height 25
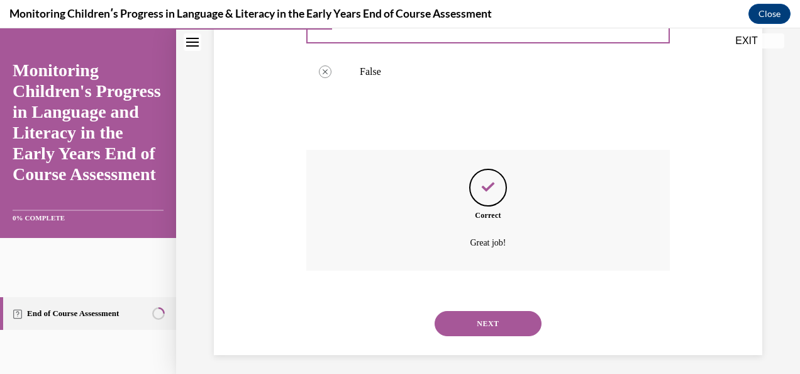
scroll to position [344, 0]
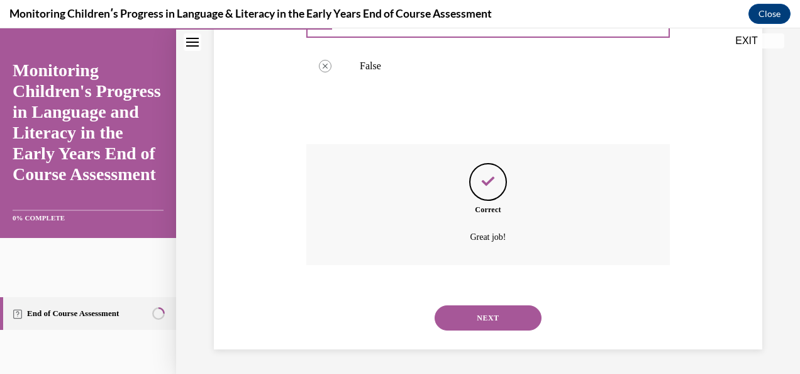
click at [481, 316] on button "NEXT" at bounding box center [488, 317] width 107 height 25
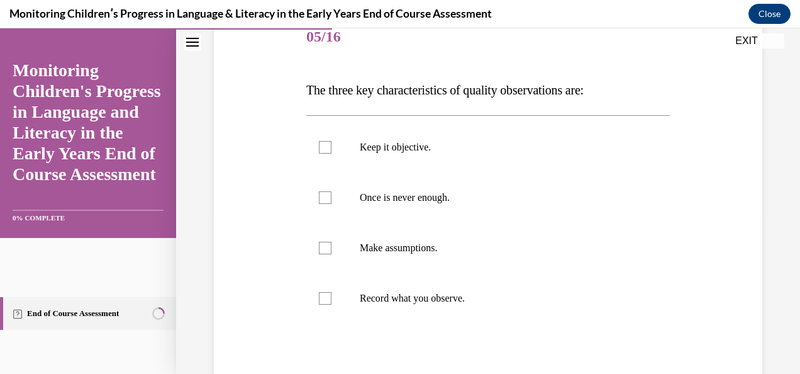
scroll to position [189, 0]
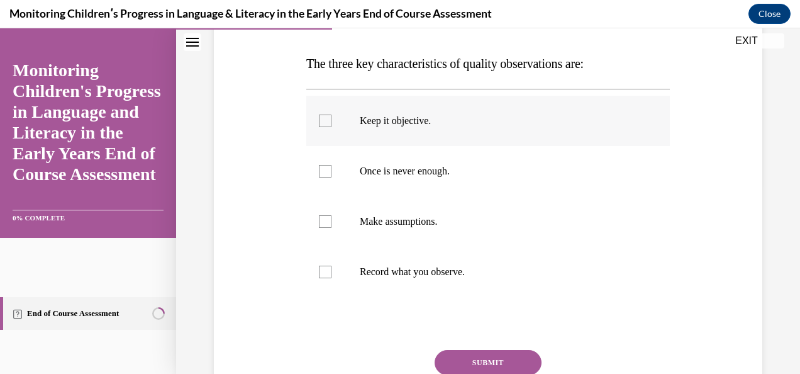
click at [319, 125] on div at bounding box center [325, 120] width 13 height 13
click at [319, 125] on input "Keep it objective." at bounding box center [325, 120] width 13 height 13
checkbox input "true"
click at [323, 172] on div at bounding box center [325, 171] width 13 height 13
click at [323, 172] on input "Once is never enough." at bounding box center [325, 171] width 13 height 13
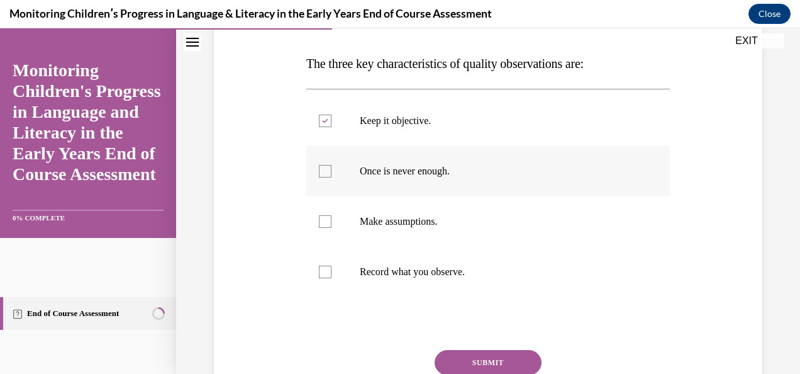
checkbox input "true"
click at [319, 271] on div at bounding box center [325, 271] width 13 height 13
click at [319, 271] on input "Record what you observe." at bounding box center [325, 271] width 13 height 13
checkbox input "true"
click at [481, 360] on button "SUBMIT" at bounding box center [488, 362] width 107 height 25
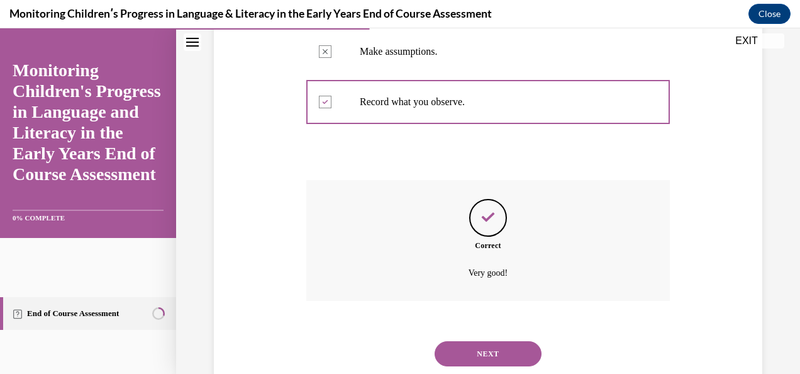
scroll to position [394, 0]
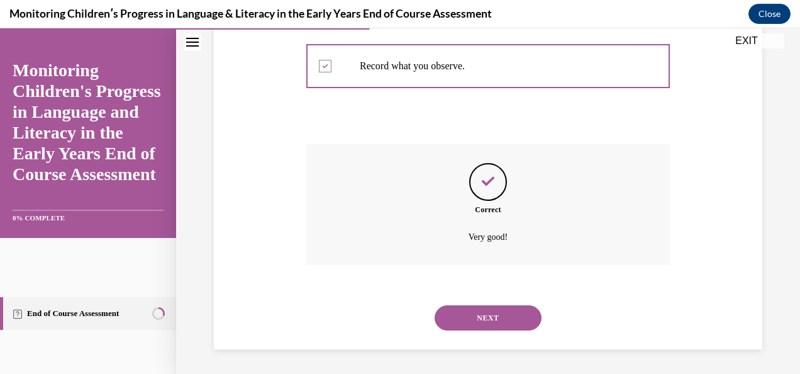
click at [498, 318] on button "NEXT" at bounding box center [488, 317] width 107 height 25
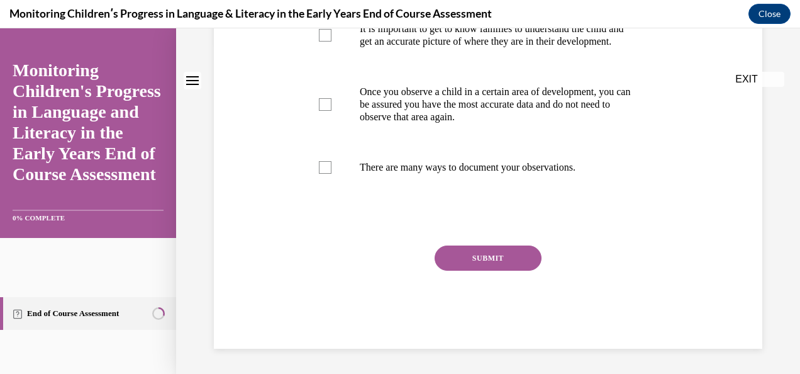
scroll to position [0, 0]
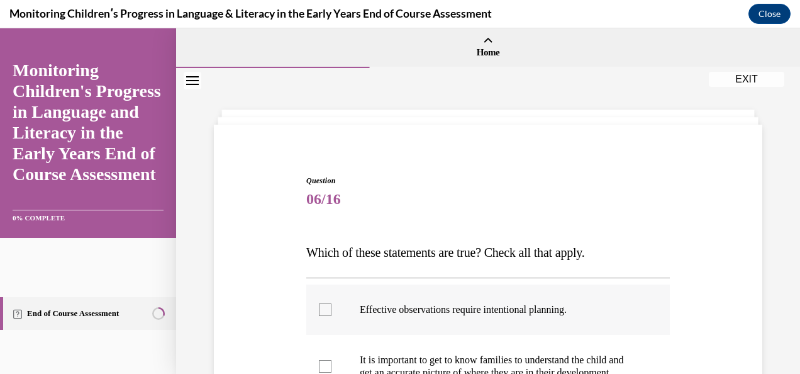
click at [328, 312] on div at bounding box center [325, 309] width 13 height 13
click at [328, 312] on input "Effective observations require intentional planning." at bounding box center [325, 309] width 13 height 13
checkbox input "true"
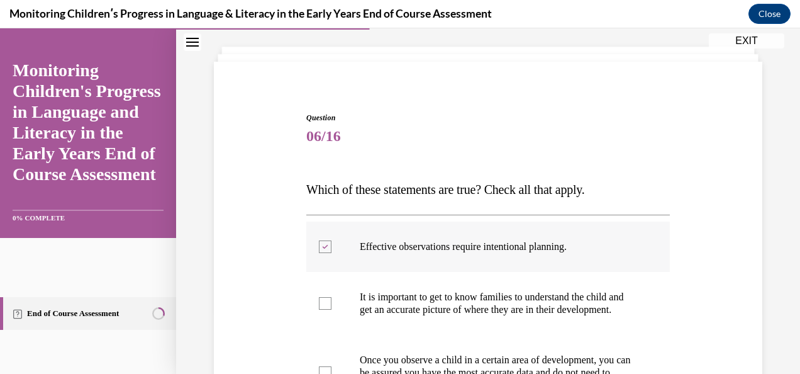
scroll to position [126, 0]
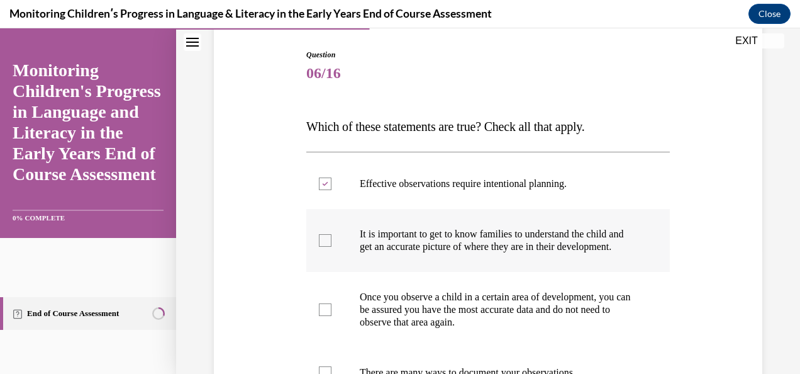
click at [325, 247] on div at bounding box center [325, 240] width 13 height 13
click at [325, 247] on input "It is important to get to know families to understand the child and get an accu…" at bounding box center [325, 240] width 13 height 13
checkbox input "true"
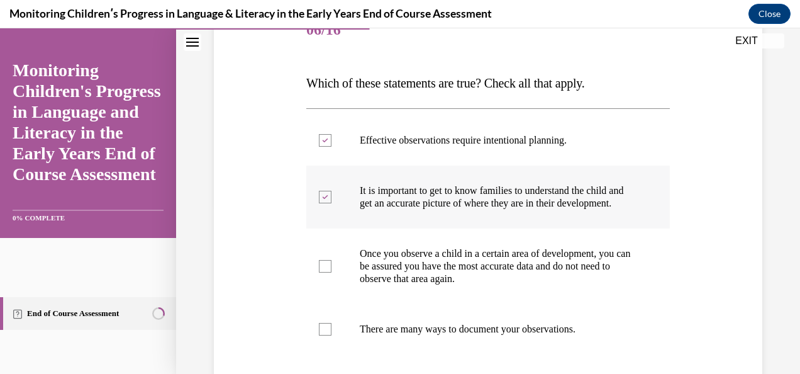
scroll to position [189, 0]
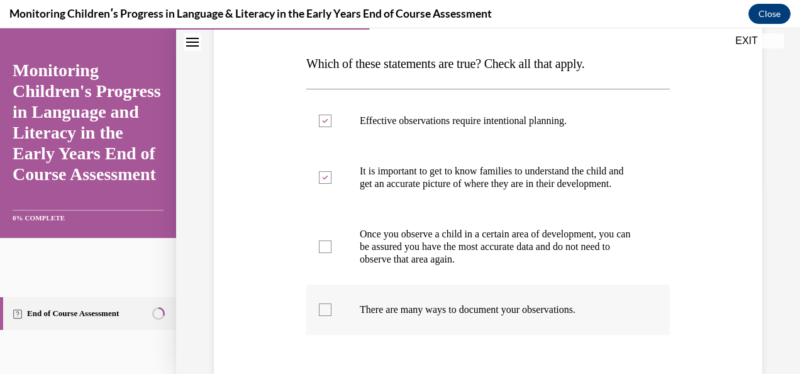
click at [327, 316] on div at bounding box center [325, 309] width 13 height 13
click at [327, 316] on input "There are many ways to document your observations." at bounding box center [325, 309] width 13 height 13
checkbox input "true"
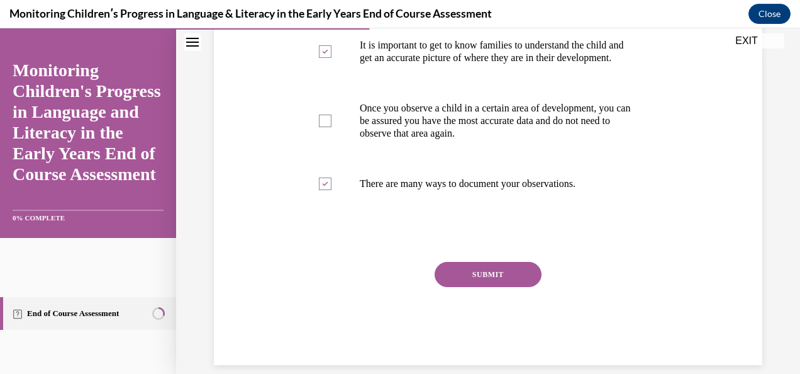
click at [483, 287] on button "SUBMIT" at bounding box center [488, 274] width 107 height 25
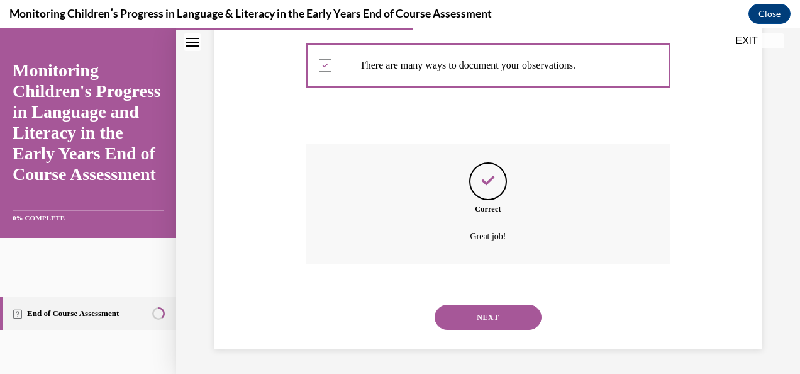
scroll to position [445, 0]
click at [482, 323] on button "NEXT" at bounding box center [488, 316] width 107 height 25
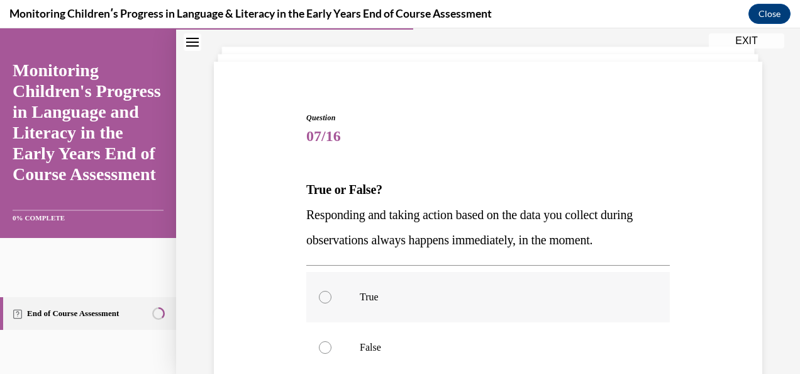
scroll to position [126, 0]
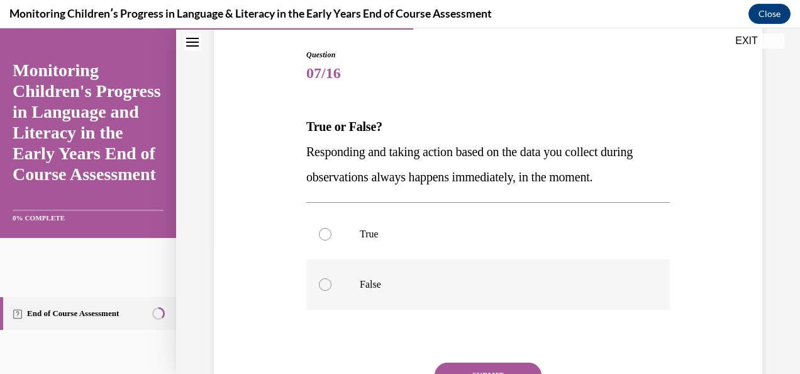
click at [317, 280] on label "False" at bounding box center [488, 284] width 364 height 50
click at [319, 280] on input "False" at bounding box center [325, 284] width 13 height 13
radio input "true"
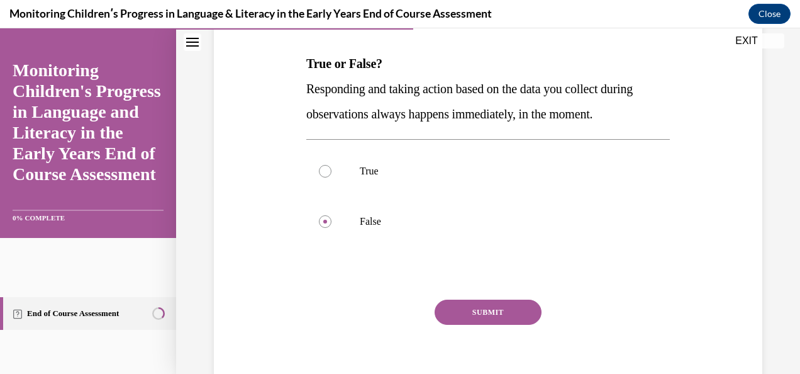
click at [493, 317] on button "SUBMIT" at bounding box center [488, 311] width 107 height 25
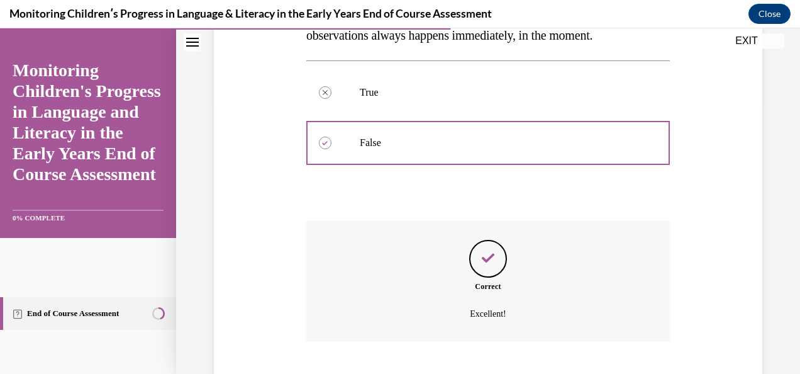
scroll to position [344, 0]
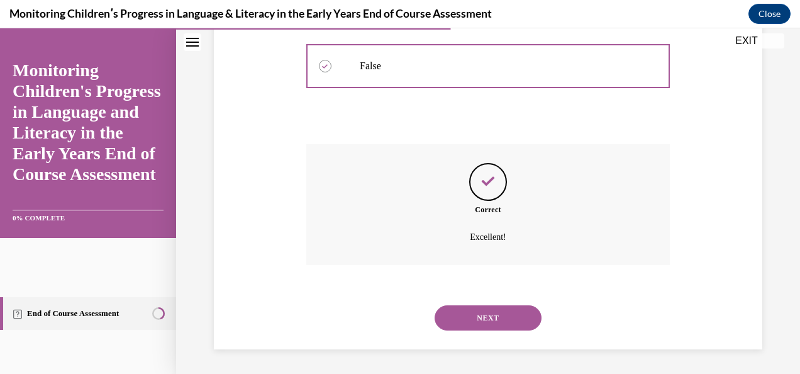
click at [493, 315] on button "NEXT" at bounding box center [488, 317] width 107 height 25
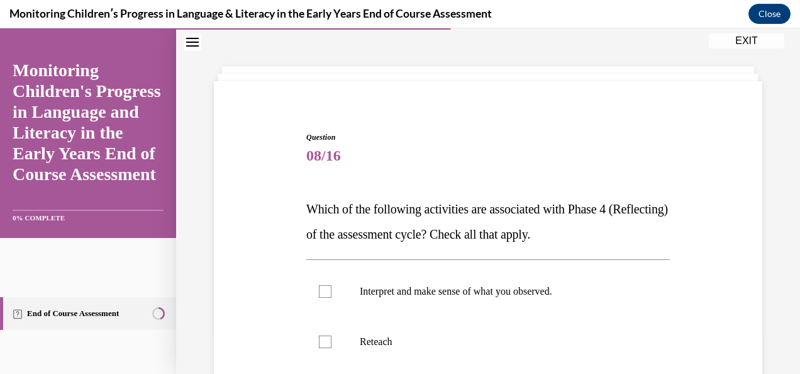
scroll to position [126, 0]
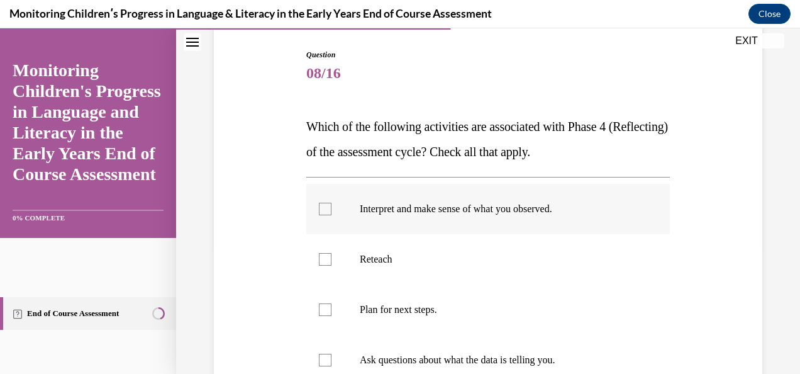
click at [325, 210] on div at bounding box center [325, 209] width 13 height 13
click at [325, 210] on input "Interpret and make sense of what you observed." at bounding box center [325, 209] width 13 height 13
checkbox input "true"
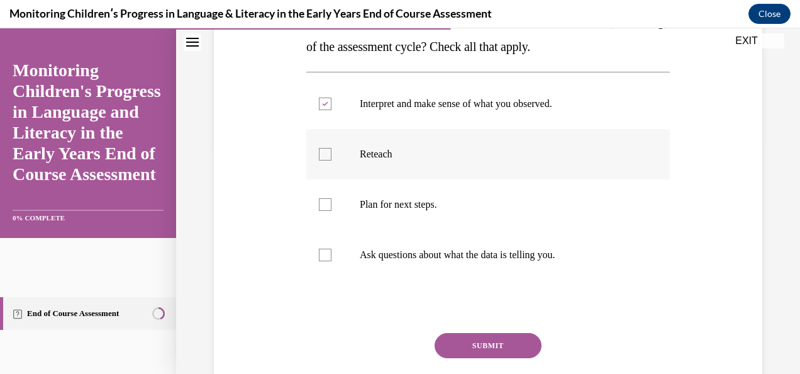
scroll to position [252, 0]
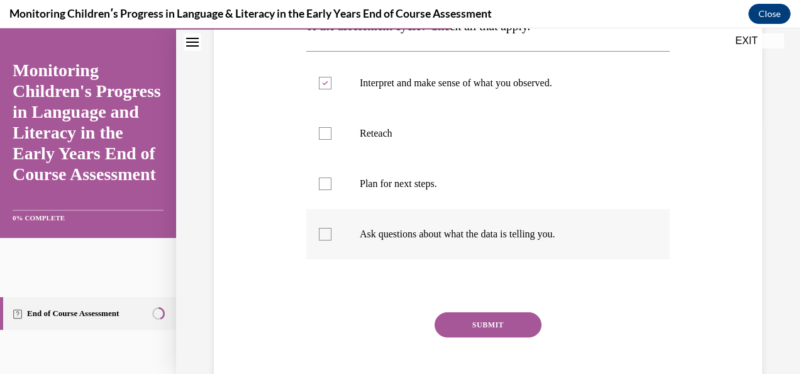
click at [323, 233] on div at bounding box center [325, 234] width 13 height 13
click at [323, 233] on input "Ask questions about what the data is telling you." at bounding box center [325, 234] width 13 height 13
checkbox input "true"
click at [450, 327] on button "SUBMIT" at bounding box center [488, 324] width 107 height 25
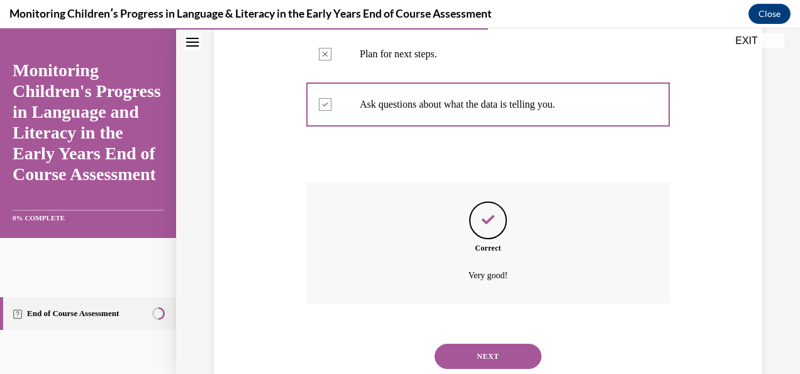
scroll to position [420, 0]
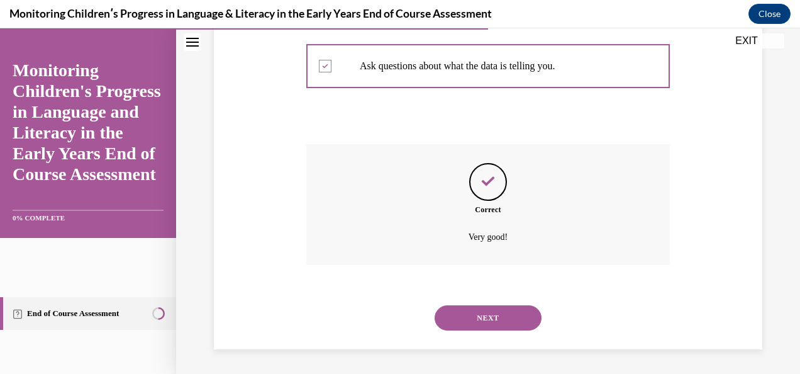
click at [457, 332] on div "NEXT" at bounding box center [488, 318] width 364 height 50
click at [467, 325] on button "NEXT" at bounding box center [488, 317] width 107 height 25
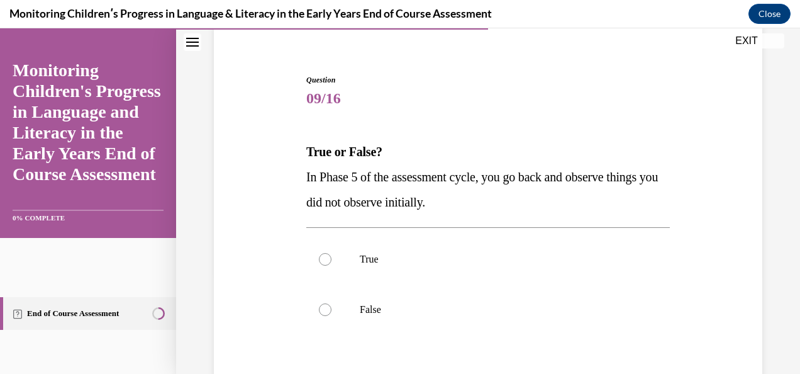
scroll to position [126, 0]
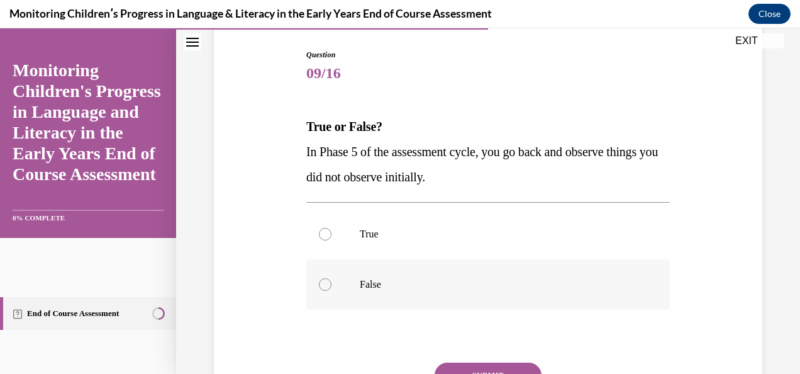
click at [316, 283] on label "False" at bounding box center [488, 284] width 364 height 50
click at [319, 283] on input "False" at bounding box center [325, 284] width 13 height 13
radio input "true"
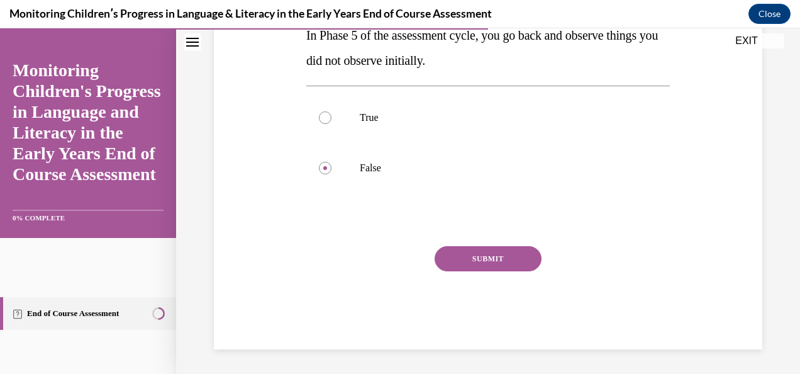
click at [442, 260] on button "SUBMIT" at bounding box center [488, 258] width 107 height 25
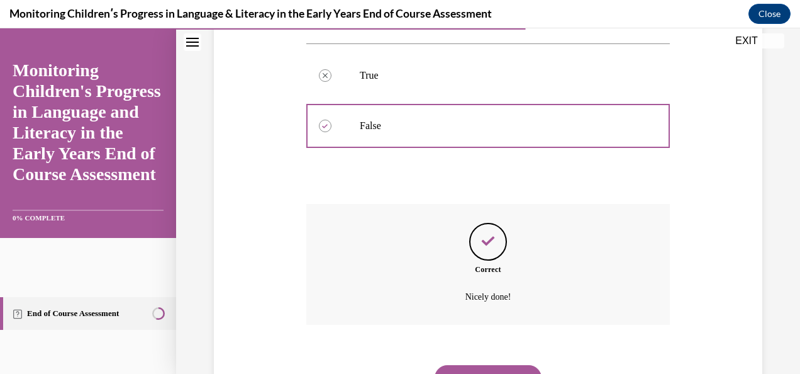
scroll to position [344, 0]
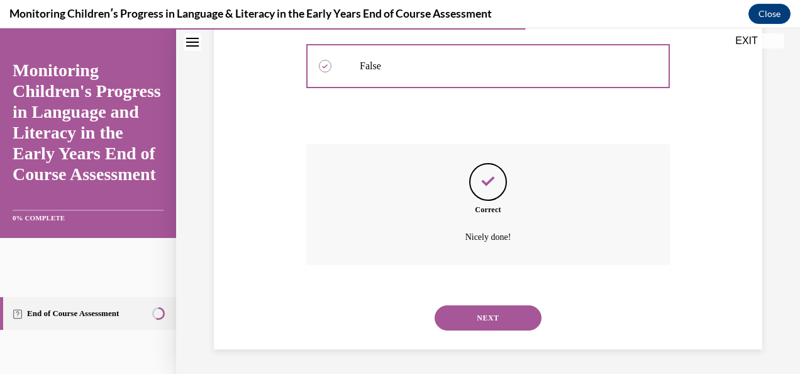
click at [460, 316] on button "NEXT" at bounding box center [488, 317] width 107 height 25
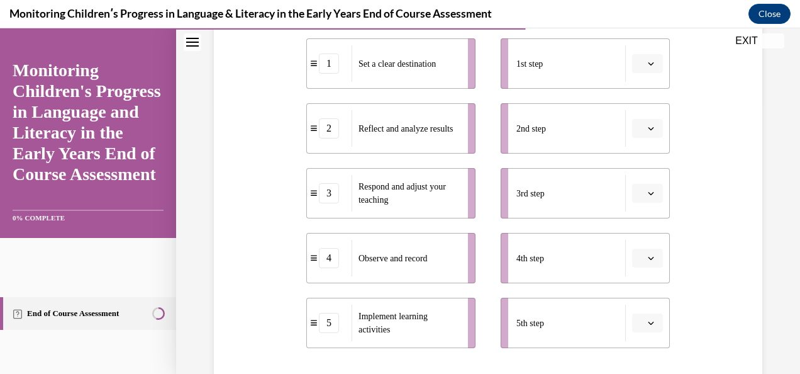
scroll to position [252, 0]
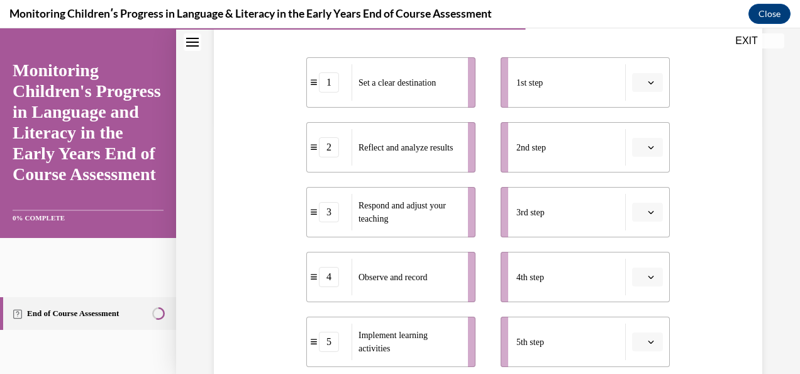
click at [648, 84] on icon "button" at bounding box center [651, 82] width 6 height 6
click at [639, 133] on div "1" at bounding box center [638, 135] width 31 height 25
click at [648, 148] on icon "button" at bounding box center [651, 147] width 6 height 6
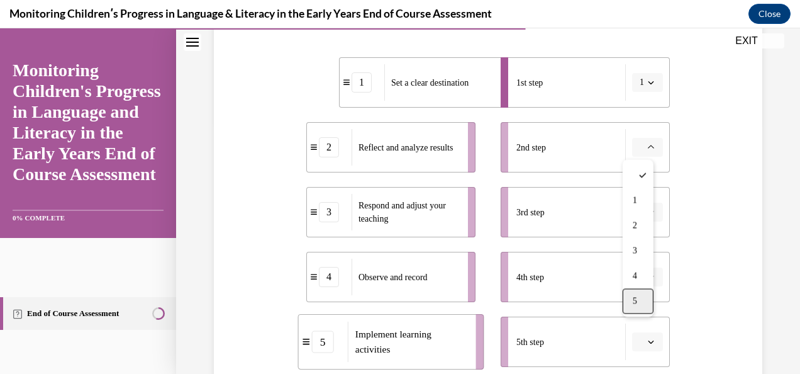
click at [640, 298] on div "5" at bounding box center [638, 300] width 31 height 25
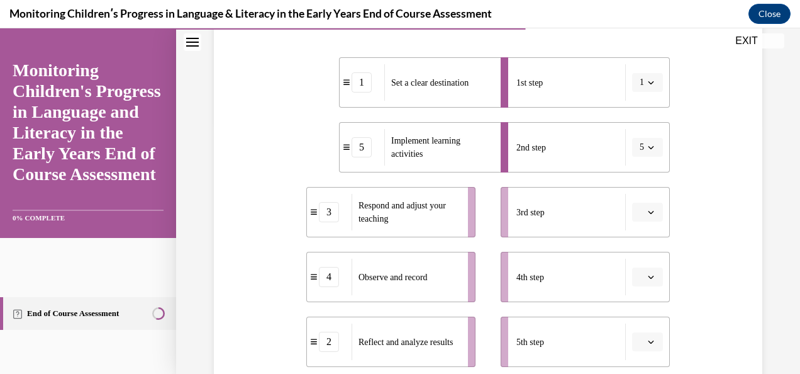
click at [638, 277] on button "button" at bounding box center [647, 276] width 31 height 19
click at [645, 203] on div "3" at bounding box center [638, 198] width 31 height 25
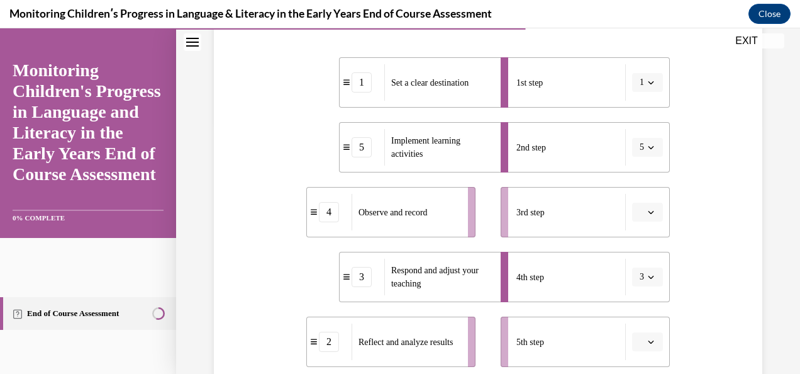
click at [648, 340] on icon "button" at bounding box center [651, 341] width 6 height 6
click at [630, 287] on div "4" at bounding box center [638, 288] width 31 height 25
click at [647, 276] on span "button" at bounding box center [651, 276] width 9 height 9
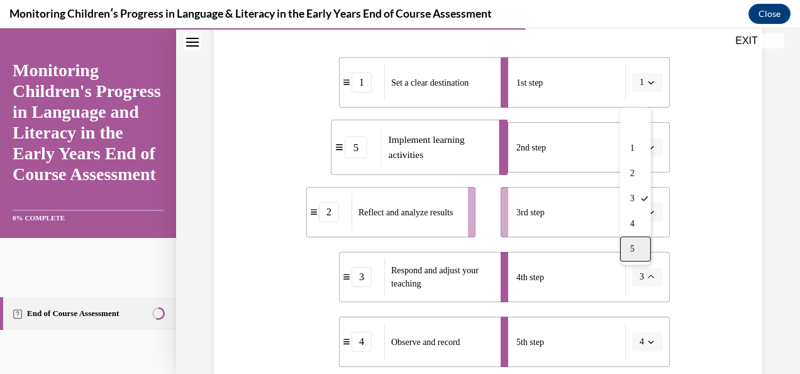
click at [632, 252] on span "5" at bounding box center [632, 249] width 4 height 10
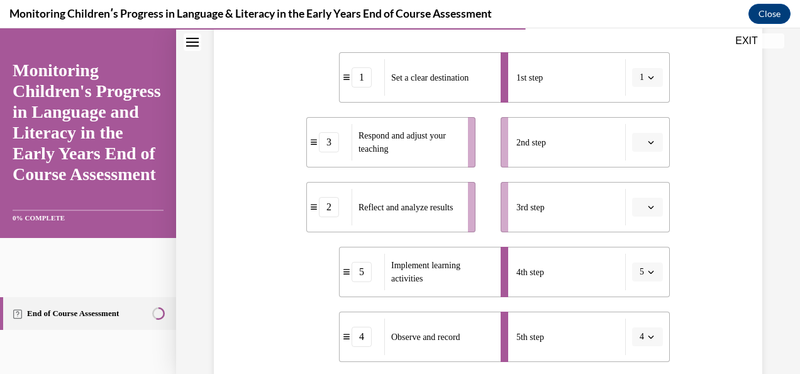
scroll to position [237, 0]
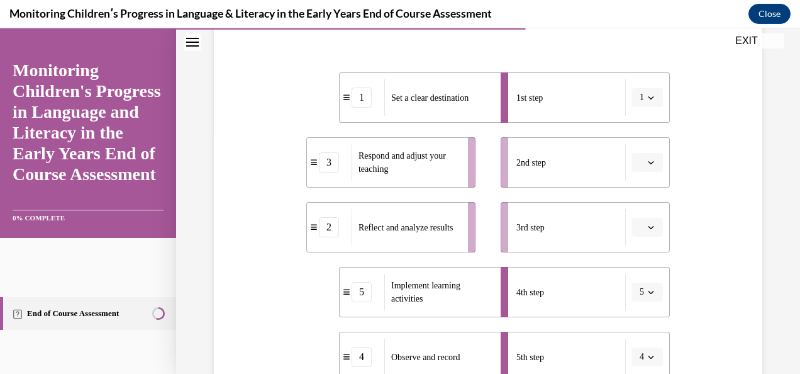
click at [649, 293] on button "5" at bounding box center [647, 291] width 31 height 19
click at [621, 182] on div "2" at bounding box center [635, 188] width 31 height 25
click at [640, 220] on button "button" at bounding box center [647, 227] width 31 height 19
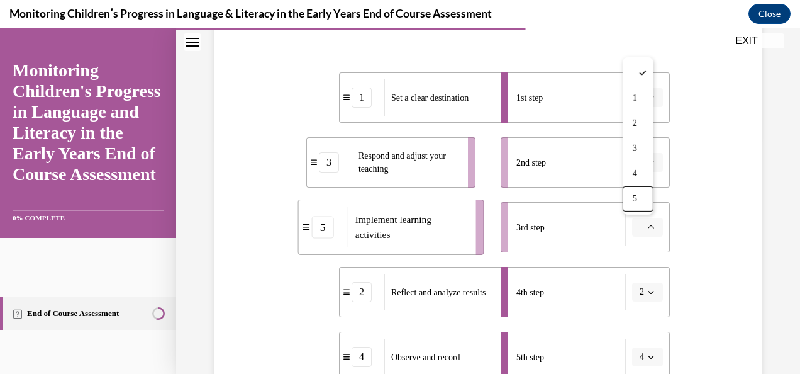
click at [567, 180] on li "2nd step" at bounding box center [585, 162] width 169 height 50
click at [647, 158] on span "button" at bounding box center [651, 162] width 9 height 9
click at [644, 320] on div "5" at bounding box center [638, 315] width 31 height 25
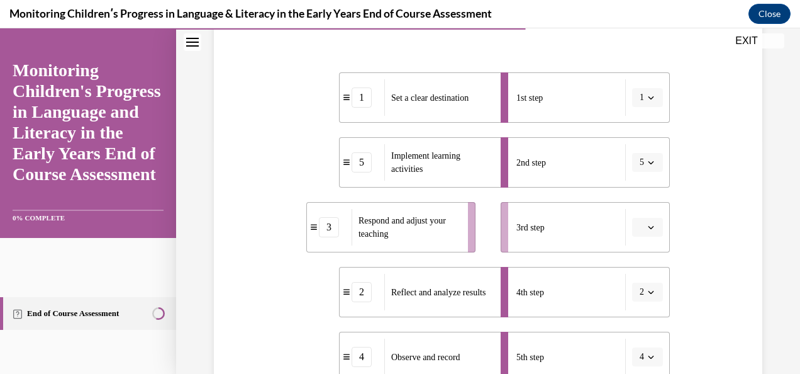
click at [649, 351] on button "4" at bounding box center [647, 356] width 31 height 19
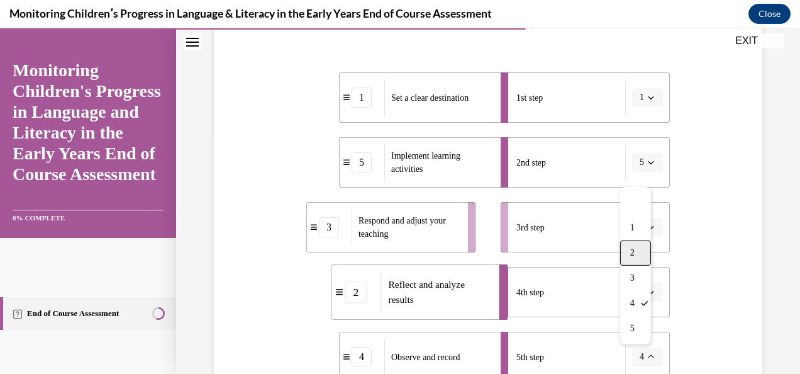
click at [639, 249] on div "2" at bounding box center [635, 252] width 31 height 25
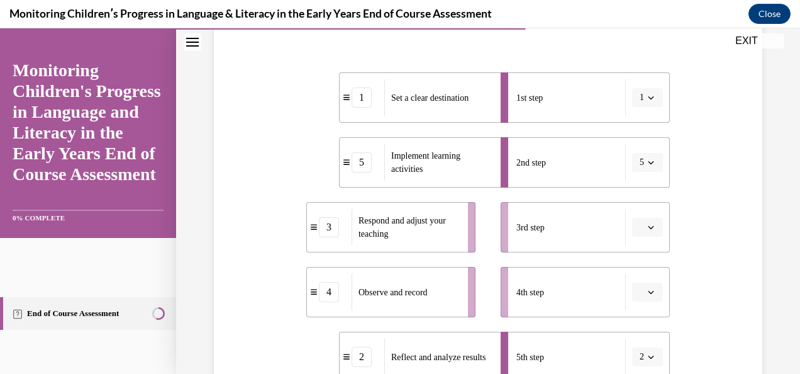
click at [645, 218] on button "button" at bounding box center [647, 227] width 31 height 19
click at [645, 200] on div "5" at bounding box center [638, 198] width 31 height 25
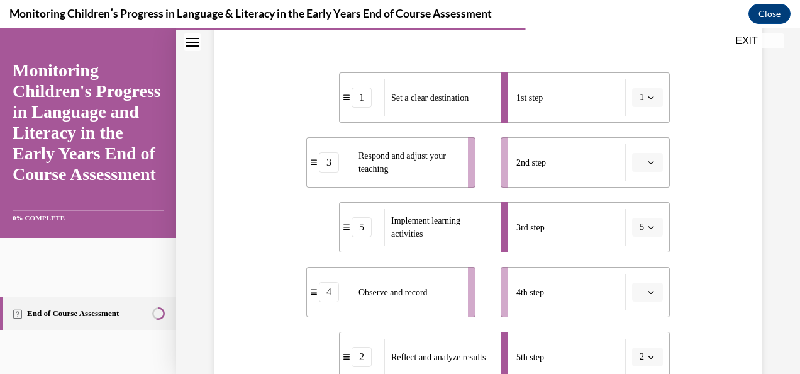
click at [331, 170] on div "3" at bounding box center [329, 162] width 20 height 20
click at [603, 357] on div "5th step" at bounding box center [570, 356] width 109 height 36
click at [648, 356] on icon "button" at bounding box center [651, 357] width 6 height 6
click at [629, 325] on div "5" at bounding box center [635, 328] width 31 height 25
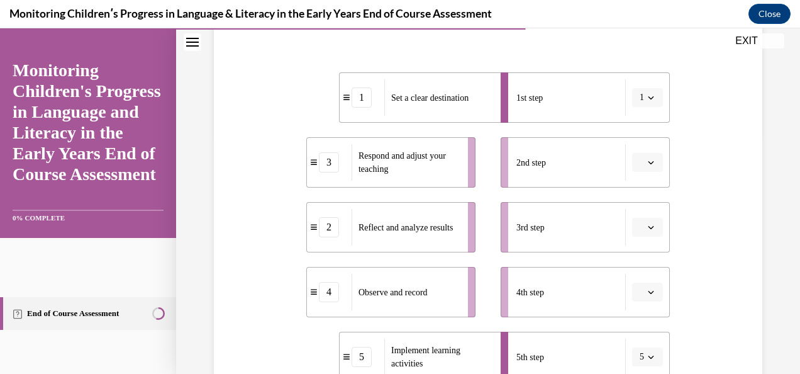
click at [648, 160] on icon "button" at bounding box center [651, 162] width 6 height 6
click at [649, 161] on button "button" at bounding box center [647, 162] width 31 height 19
click at [647, 161] on span "button" at bounding box center [651, 162] width 9 height 9
click at [628, 320] on div "5" at bounding box center [638, 315] width 31 height 25
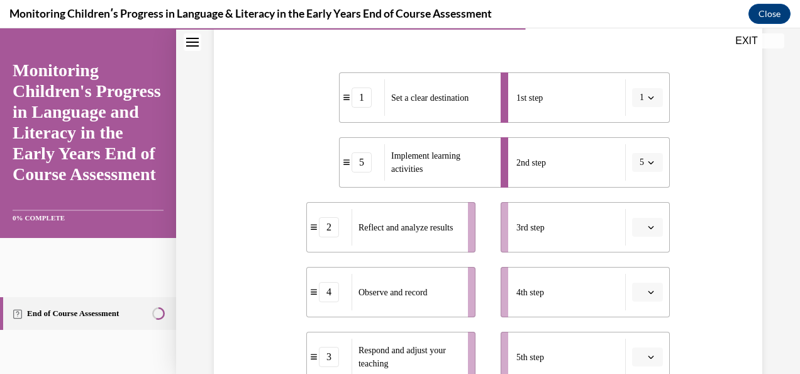
click at [640, 226] on span "Please select an option" at bounding box center [642, 227] width 4 height 13
click at [636, 179] on div "4" at bounding box center [638, 173] width 31 height 25
click at [648, 293] on icon "button" at bounding box center [651, 292] width 6 height 6
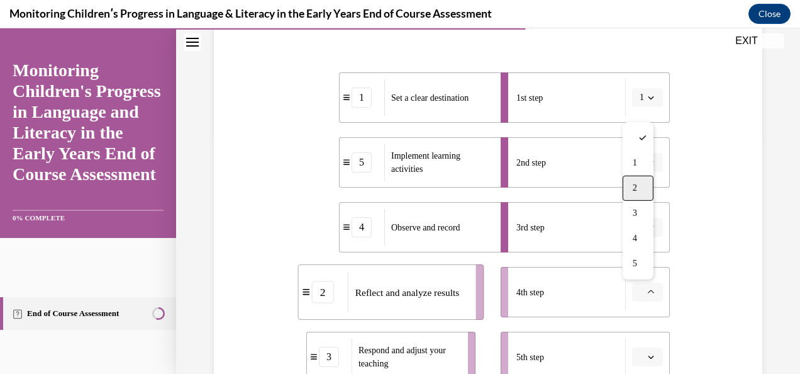
click at [642, 187] on div "2" at bounding box center [638, 188] width 31 height 25
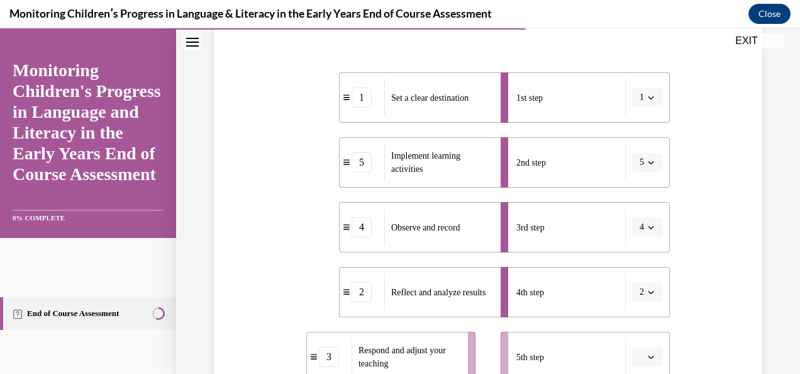
click at [648, 357] on icon "button" at bounding box center [651, 357] width 6 height 6
click at [647, 273] on div "3" at bounding box center [638, 277] width 31 height 25
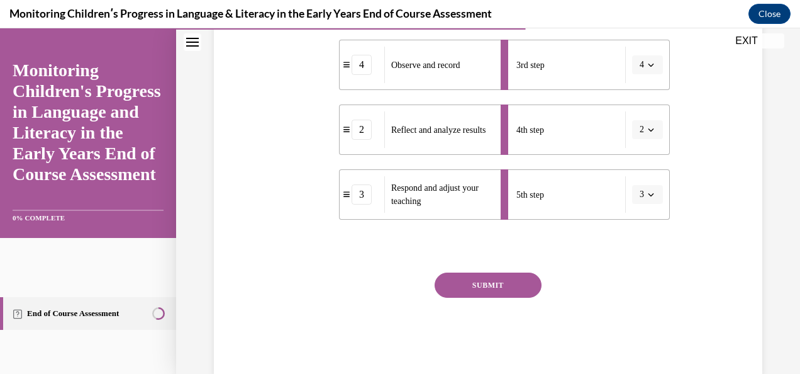
scroll to position [425, 0]
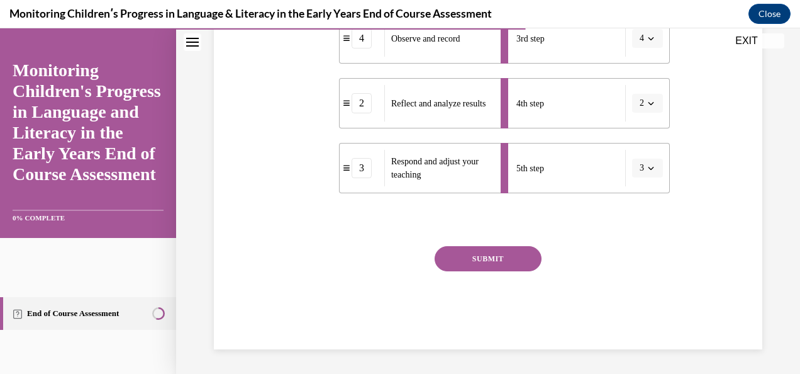
click at [462, 264] on button "SUBMIT" at bounding box center [488, 258] width 107 height 25
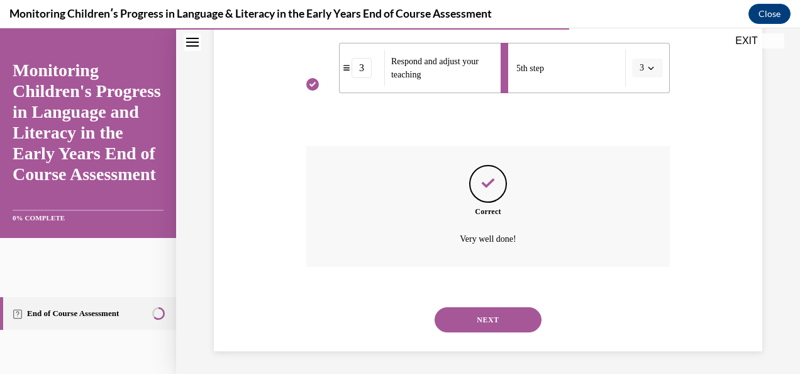
scroll to position [527, 0]
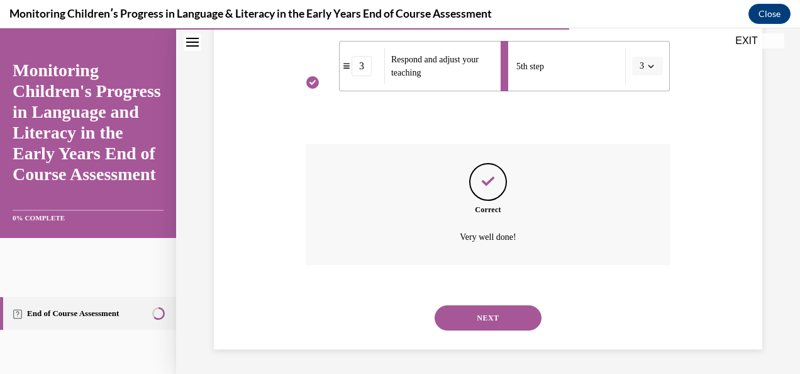
click at [479, 313] on button "NEXT" at bounding box center [488, 317] width 107 height 25
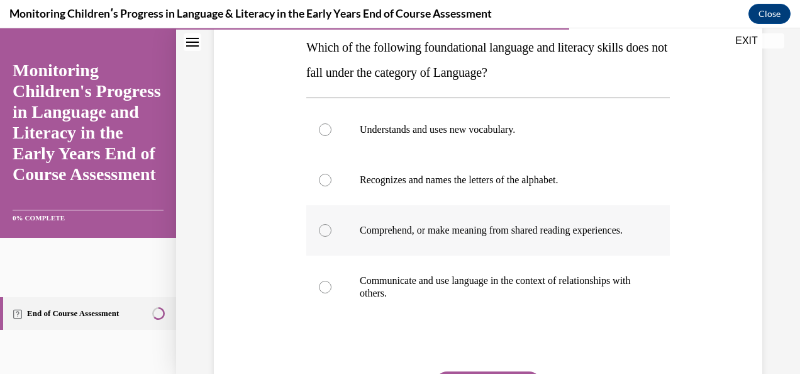
scroll to position [189, 0]
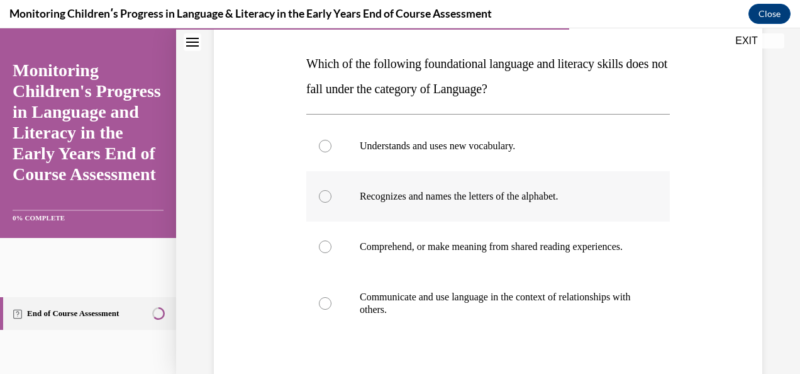
click at [428, 192] on p "Recognizes and names the letters of the alphabet." at bounding box center [499, 196] width 279 height 13
click at [332, 192] on input "Recognizes and names the letters of the alphabet." at bounding box center [325, 196] width 13 height 13
radio input "true"
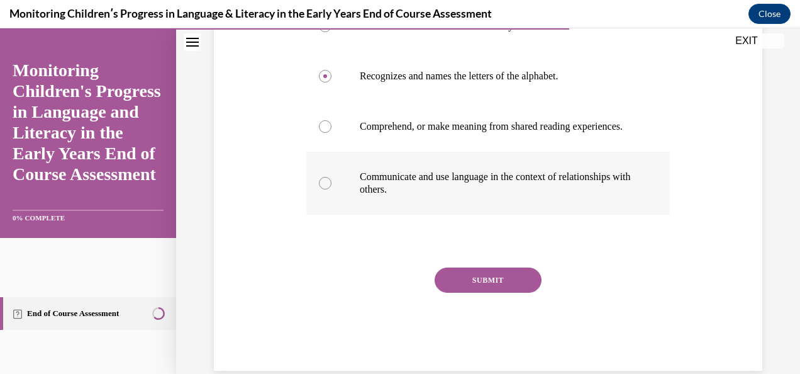
scroll to position [315, 0]
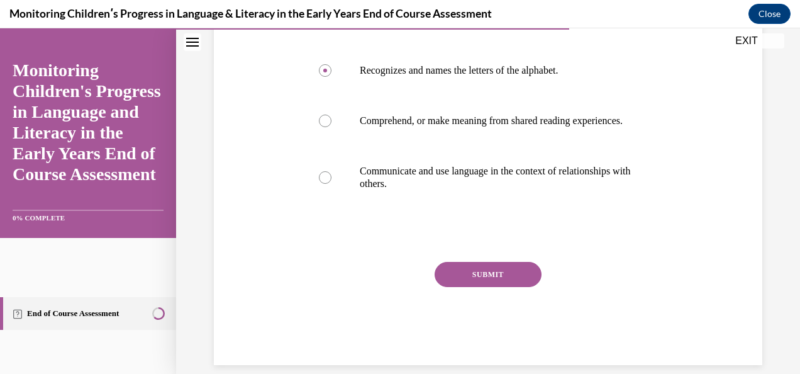
click at [501, 287] on button "SUBMIT" at bounding box center [488, 274] width 107 height 25
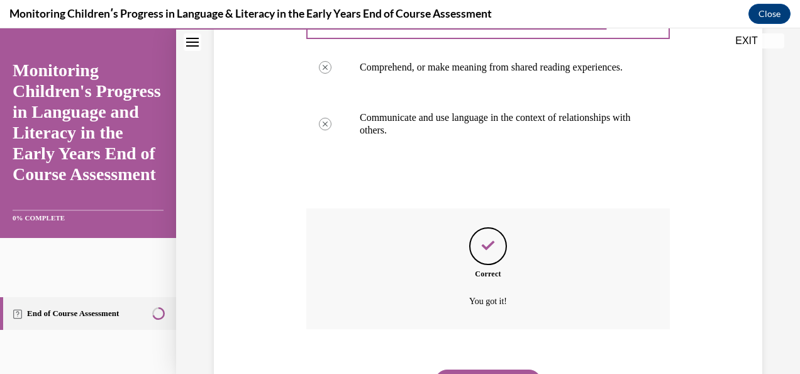
scroll to position [445, 0]
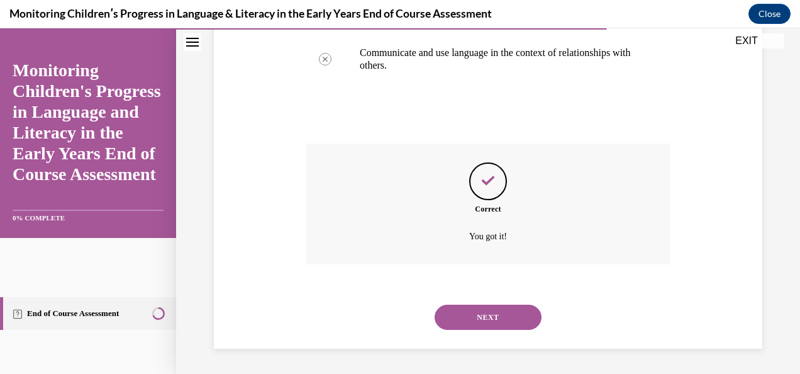
click at [502, 307] on button "NEXT" at bounding box center [488, 316] width 107 height 25
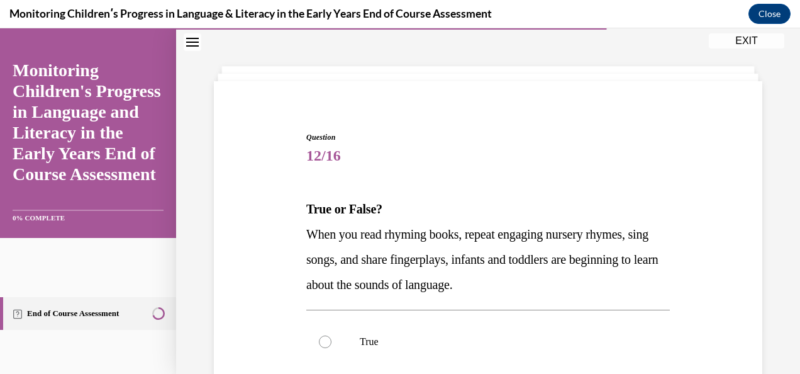
scroll to position [63, 0]
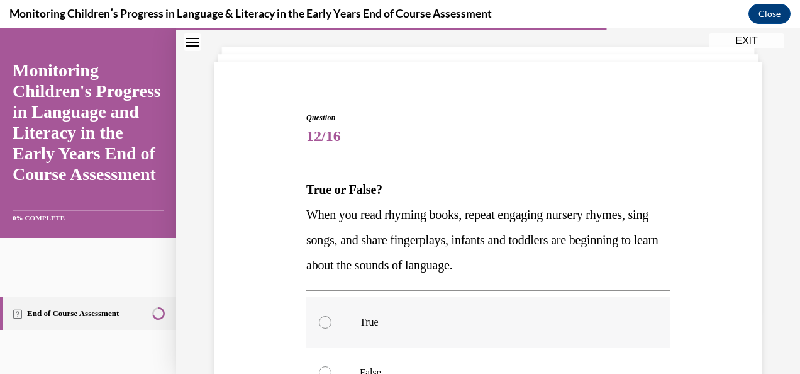
click at [424, 314] on label "True" at bounding box center [488, 322] width 364 height 50
click at [332, 316] on input "True" at bounding box center [325, 322] width 13 height 13
radio input "true"
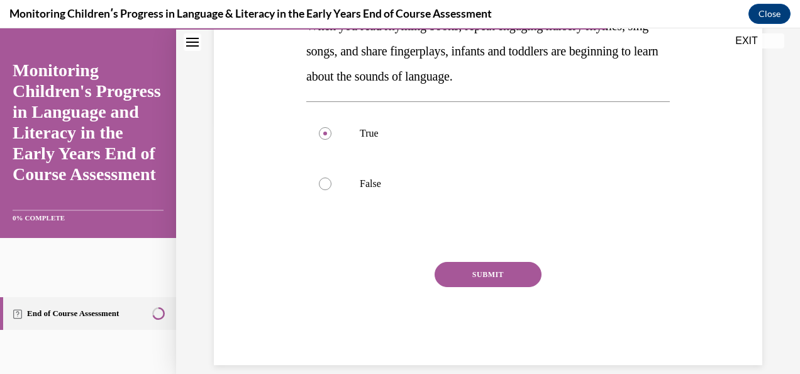
click at [495, 264] on button "SUBMIT" at bounding box center [488, 274] width 107 height 25
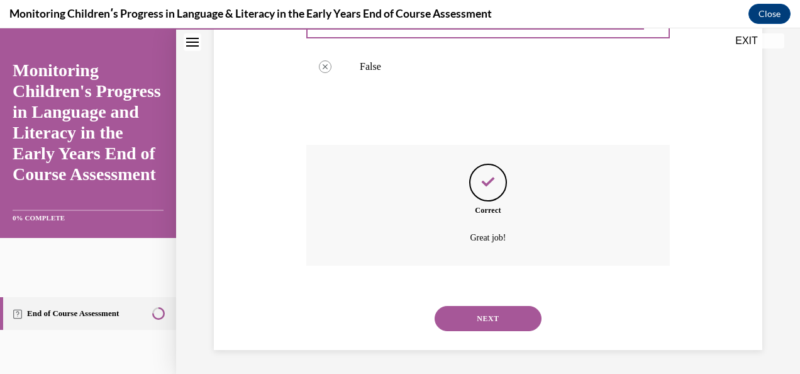
scroll to position [369, 0]
click at [472, 315] on button "NEXT" at bounding box center [488, 317] width 107 height 25
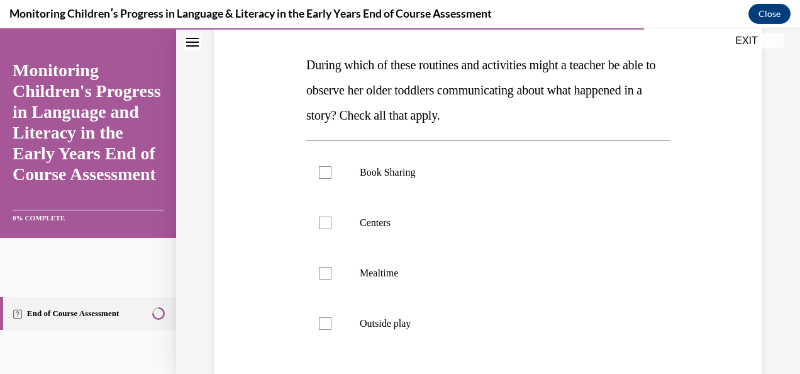
scroll to position [126, 0]
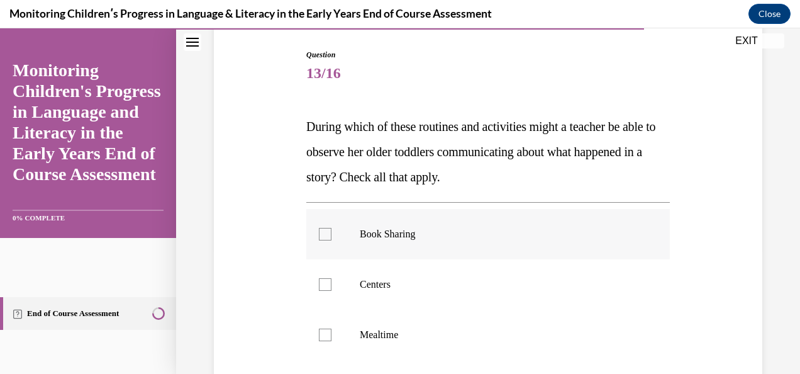
click at [321, 231] on div at bounding box center [325, 234] width 13 height 13
click at [321, 231] on input "Book Sharing" at bounding box center [325, 234] width 13 height 13
checkbox input "true"
click at [321, 286] on div at bounding box center [325, 284] width 13 height 13
click at [321, 286] on input "Centers" at bounding box center [325, 284] width 13 height 13
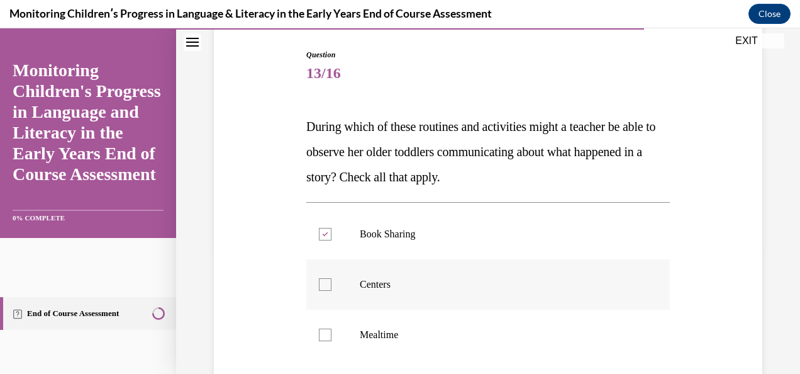
checkbox input "true"
click at [323, 333] on div at bounding box center [325, 334] width 13 height 13
click at [323, 333] on input "Mealtime" at bounding box center [325, 334] width 13 height 13
checkbox input "true"
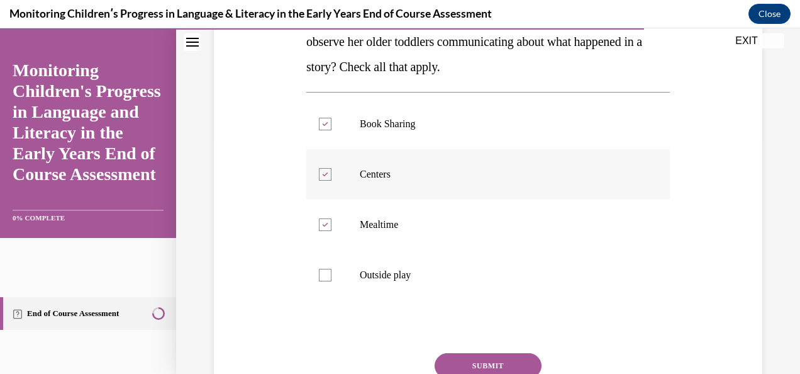
scroll to position [252, 0]
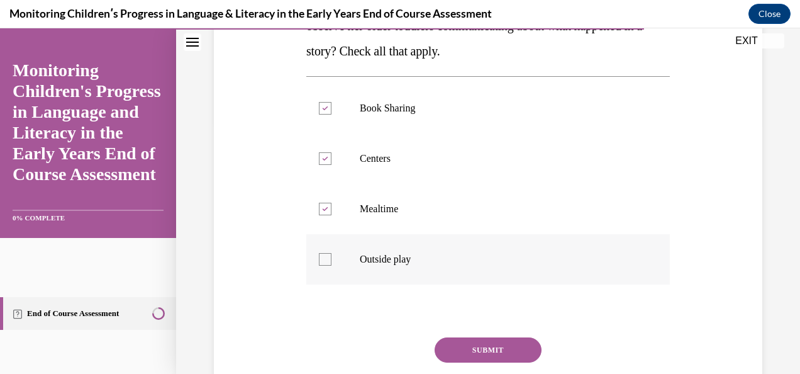
click at [327, 263] on div at bounding box center [325, 259] width 13 height 13
click at [327, 263] on input "Outside play" at bounding box center [325, 259] width 13 height 13
checkbox input "true"
click at [442, 347] on button "SUBMIT" at bounding box center [488, 349] width 107 height 25
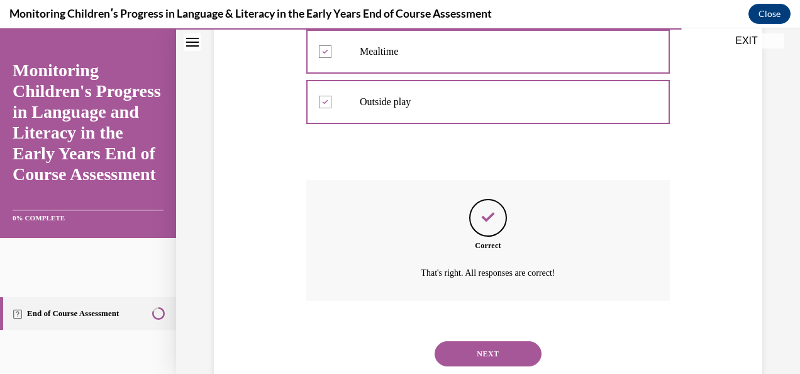
scroll to position [445, 0]
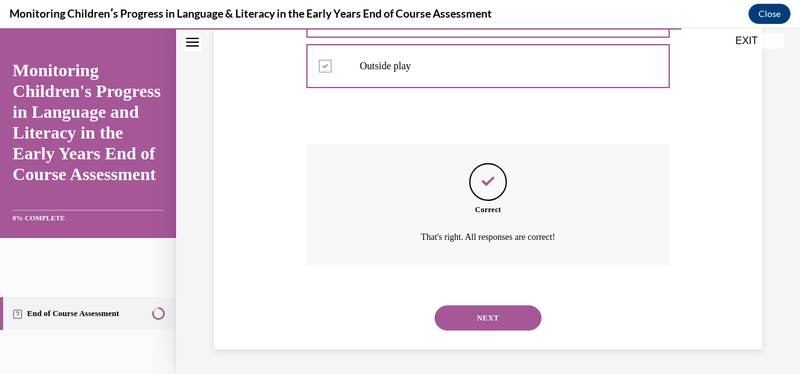
click at [453, 318] on button "NEXT" at bounding box center [488, 317] width 107 height 25
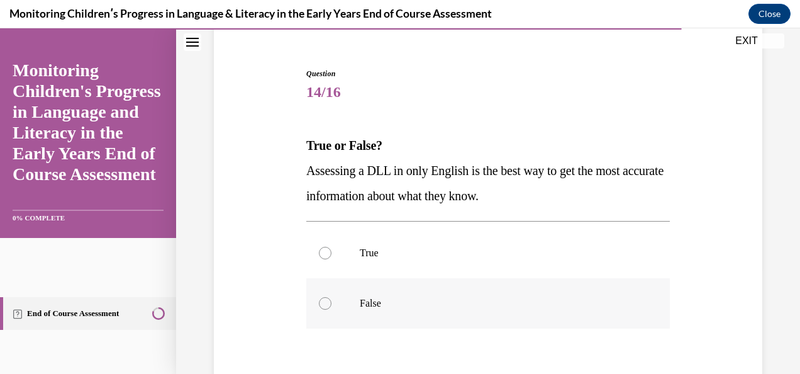
scroll to position [126, 0]
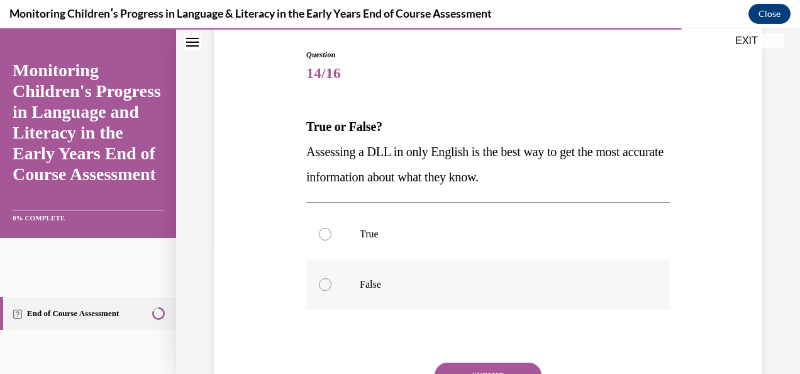
click at [393, 298] on label "False" at bounding box center [488, 284] width 364 height 50
click at [332, 291] on input "False" at bounding box center [325, 284] width 13 height 13
radio input "true"
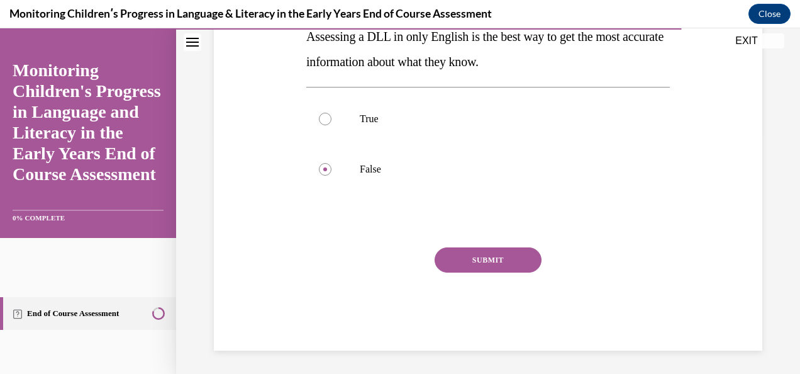
scroll to position [242, 0]
click at [467, 260] on button "SUBMIT" at bounding box center [488, 258] width 107 height 25
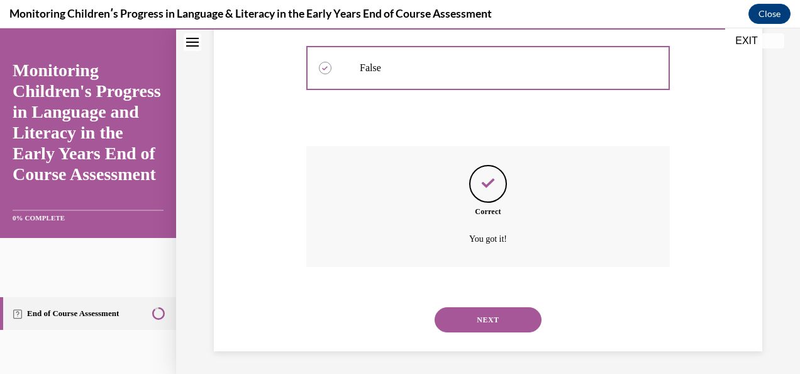
scroll to position [344, 0]
click at [449, 315] on button "NEXT" at bounding box center [488, 317] width 107 height 25
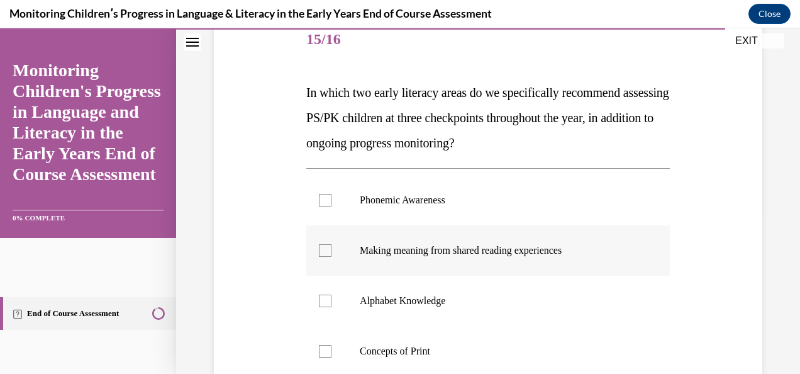
scroll to position [189, 0]
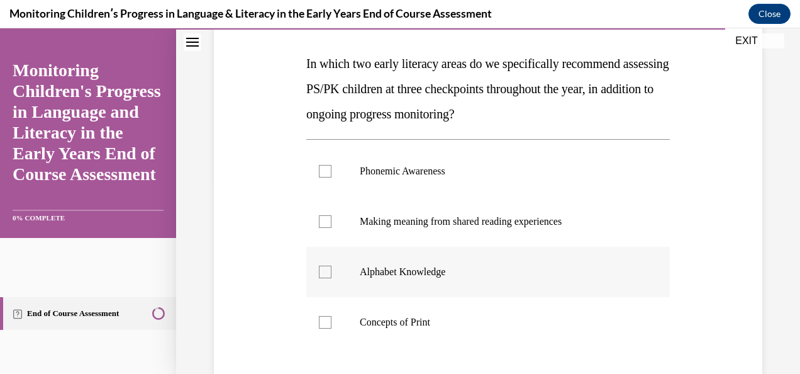
click at [321, 269] on div at bounding box center [325, 271] width 13 height 13
click at [321, 269] on input "Alphabet Knowledge" at bounding box center [325, 271] width 13 height 13
checkbox input "true"
click at [323, 165] on div at bounding box center [325, 171] width 13 height 13
click at [323, 165] on input "Phonemic Awareness" at bounding box center [325, 171] width 13 height 13
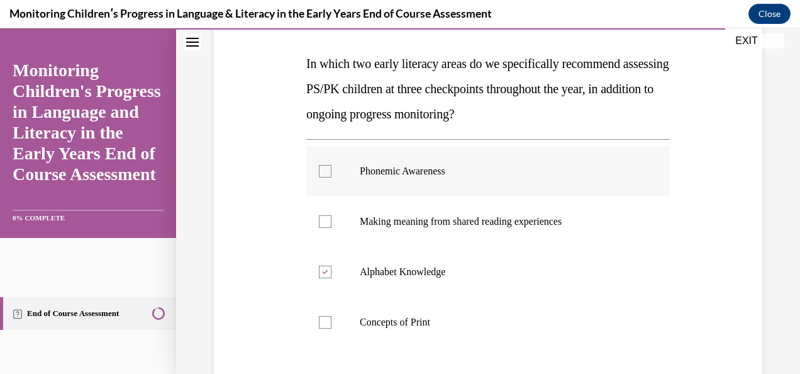
checkbox input "true"
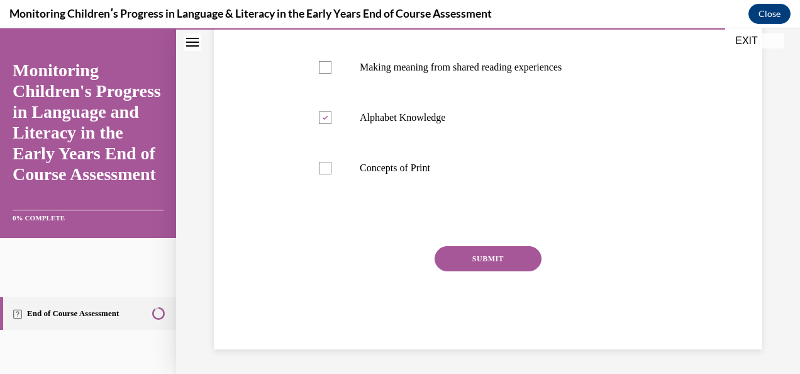
click at [474, 267] on button "SUBMIT" at bounding box center [488, 258] width 107 height 25
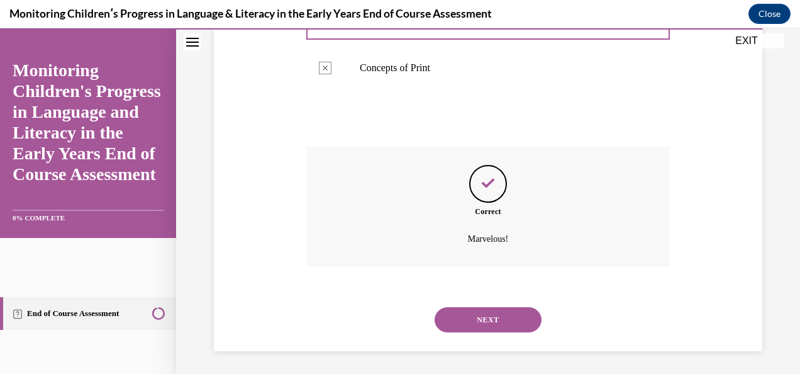
scroll to position [445, 0]
click at [466, 316] on button "NEXT" at bounding box center [488, 317] width 107 height 25
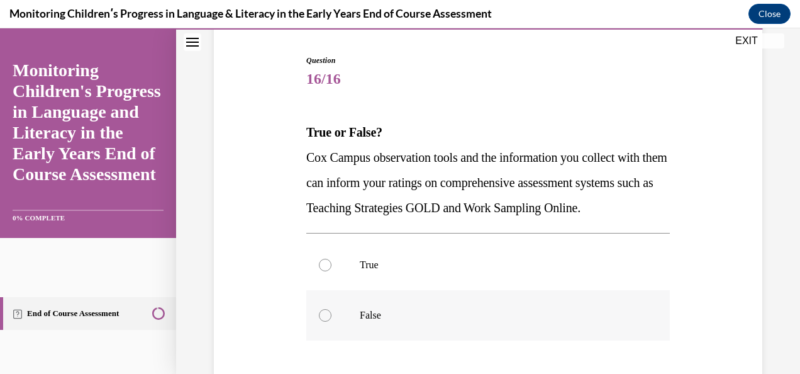
scroll to position [126, 0]
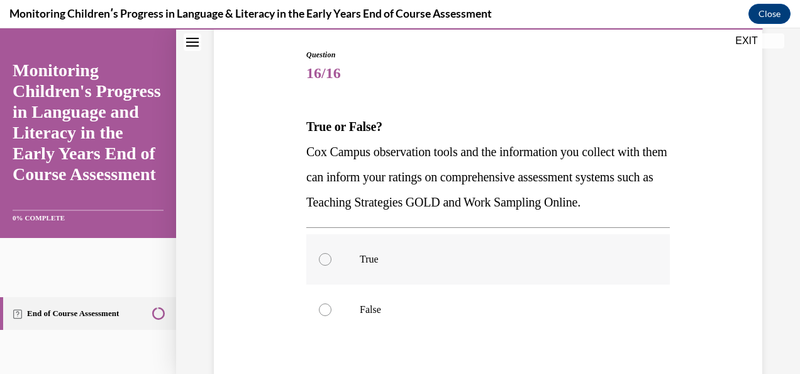
click at [362, 265] on p "True" at bounding box center [499, 259] width 279 height 13
click at [332, 265] on input "True" at bounding box center [325, 259] width 13 height 13
radio input "true"
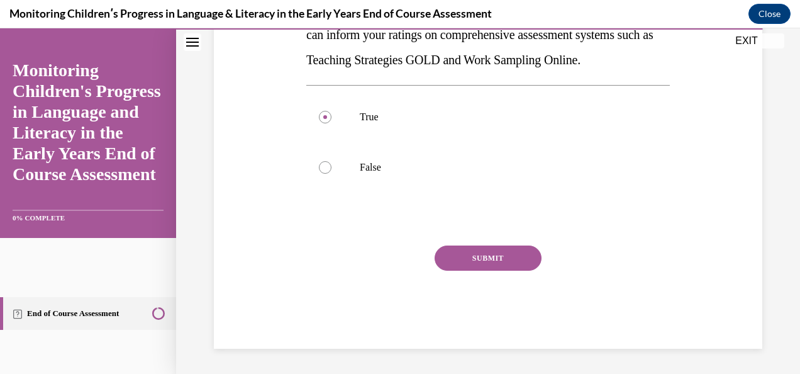
click at [459, 261] on button "SUBMIT" at bounding box center [488, 257] width 107 height 25
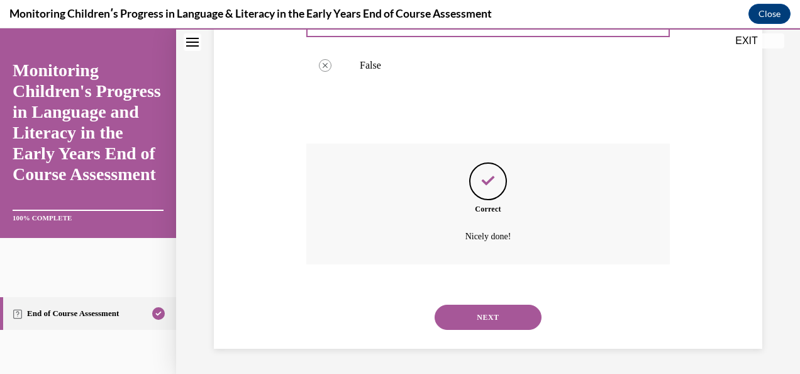
scroll to position [394, 0]
click at [483, 322] on button "NEXT" at bounding box center [488, 316] width 107 height 25
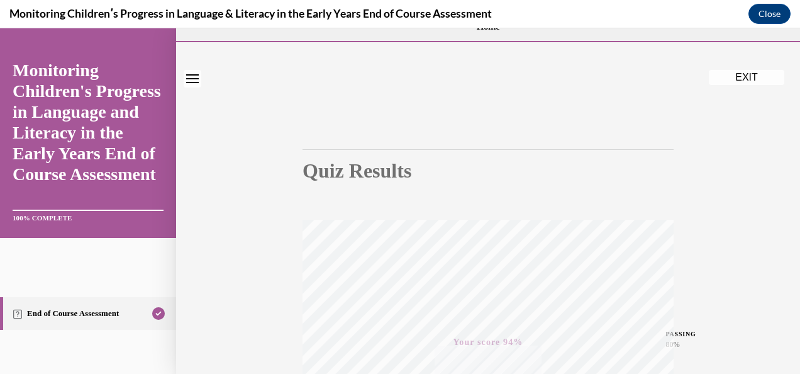
scroll to position [0, 0]
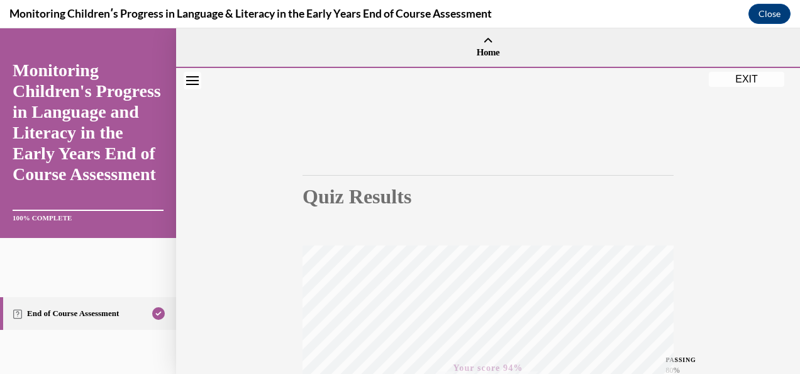
click at [760, 81] on button "EXIT" at bounding box center [746, 79] width 75 height 15
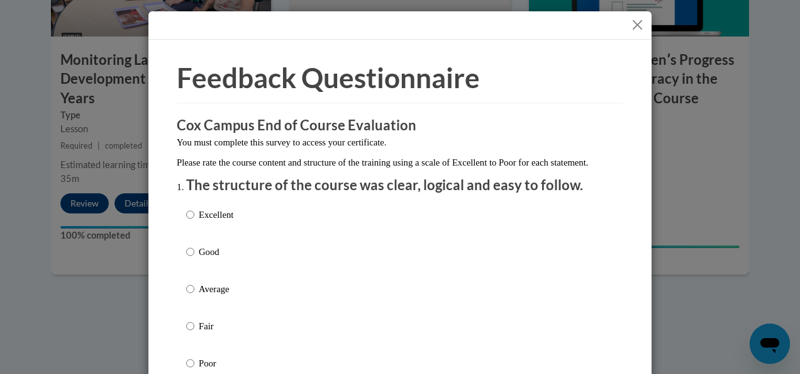
click at [187, 235] on label "Excellent" at bounding box center [209, 225] width 47 height 34
click at [186, 221] on input "Excellent" at bounding box center [190, 215] width 8 height 14
radio input "true"
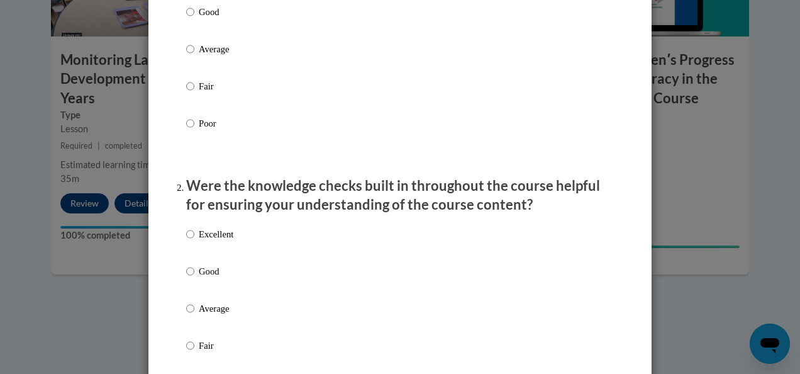
scroll to position [252, 0]
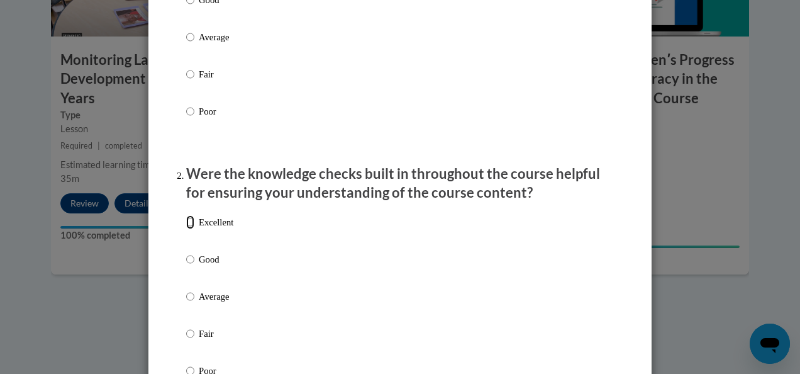
click at [186, 229] on input "Excellent" at bounding box center [190, 222] width 8 height 14
radio input "true"
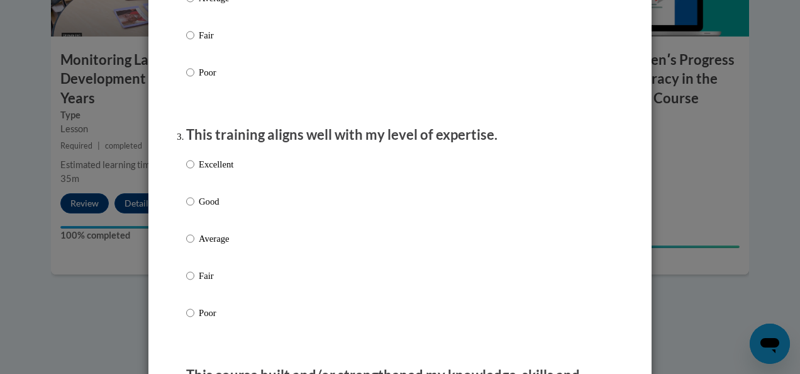
scroll to position [566, 0]
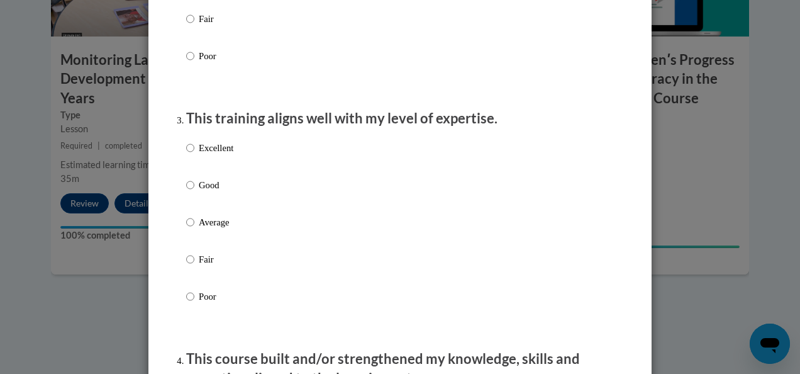
click at [189, 164] on label "Excellent" at bounding box center [209, 158] width 47 height 34
click at [189, 155] on input "Excellent" at bounding box center [190, 148] width 8 height 14
radio input "true"
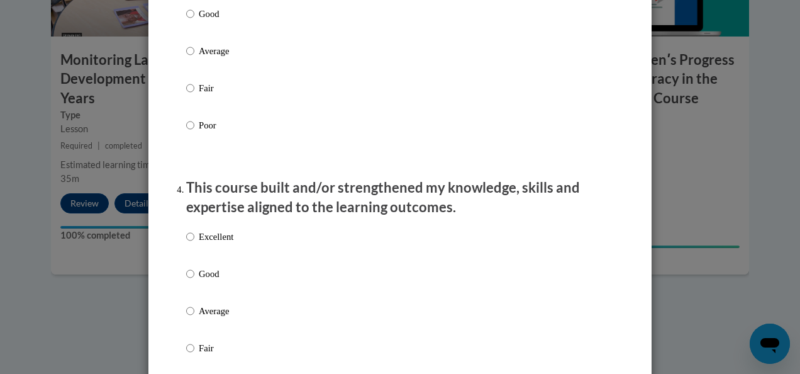
scroll to position [755, 0]
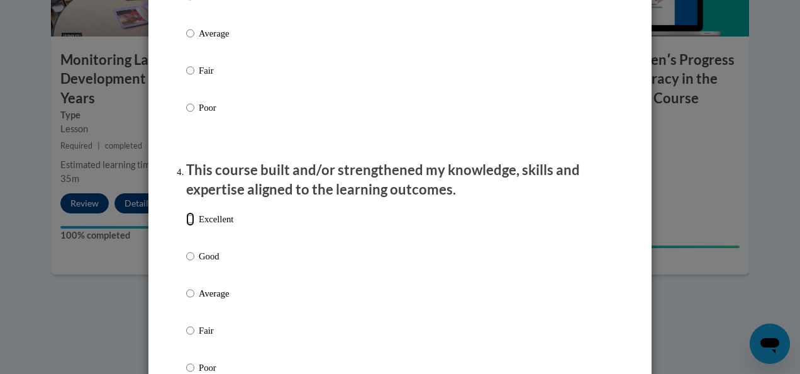
click at [186, 226] on input "Excellent" at bounding box center [190, 219] width 8 height 14
radio input "true"
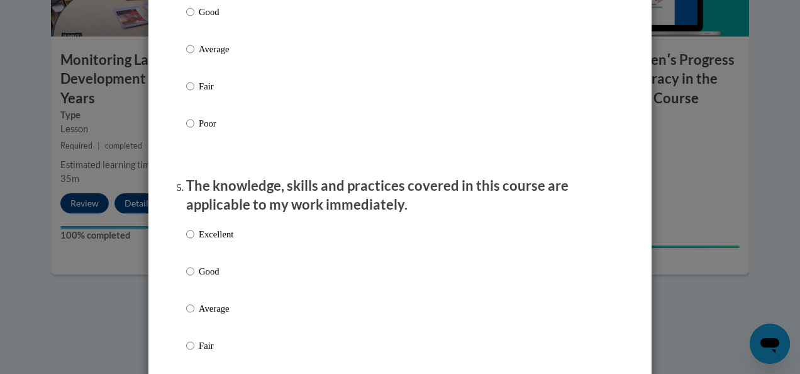
scroll to position [1007, 0]
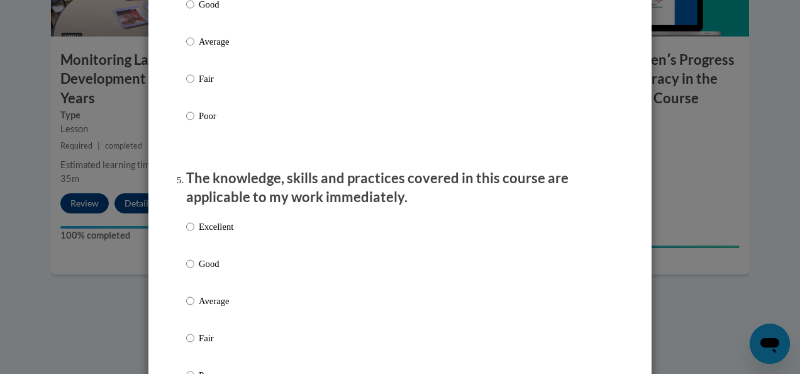
click at [199, 233] on p "Excellent" at bounding box center [216, 227] width 35 height 14
click at [194, 233] on input "Excellent" at bounding box center [190, 227] width 8 height 14
radio input "true"
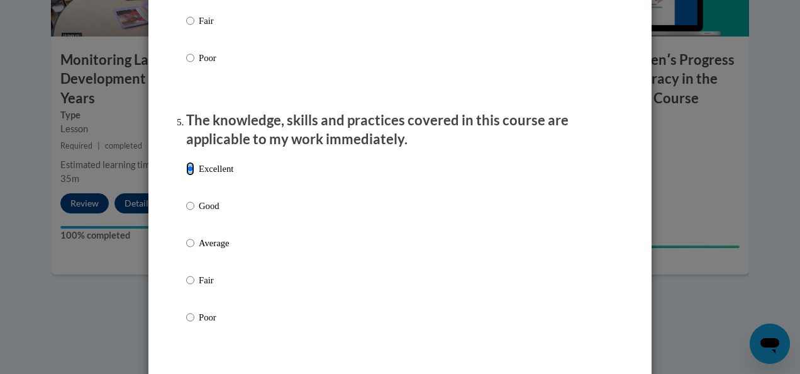
scroll to position [1195, 0]
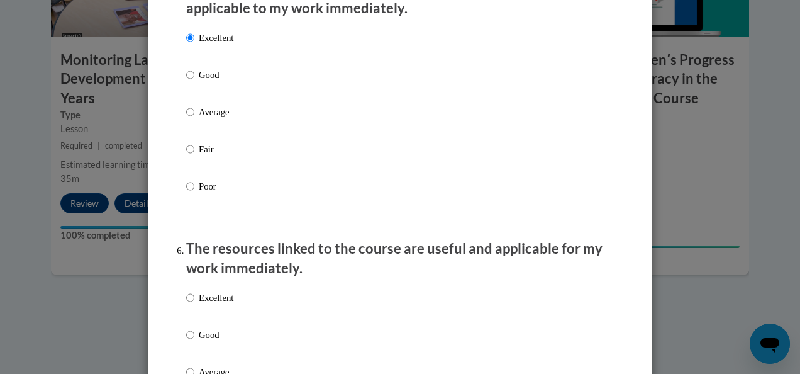
click at [193, 309] on label "Excellent" at bounding box center [209, 308] width 47 height 34
click at [193, 304] on input "Excellent" at bounding box center [190, 298] width 8 height 14
radio input "true"
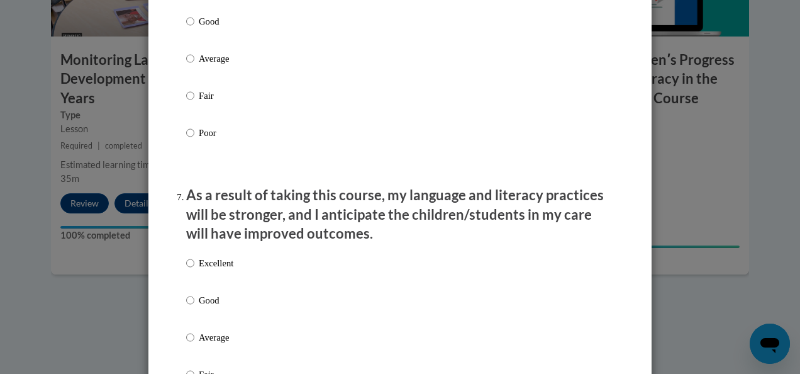
scroll to position [1510, 0]
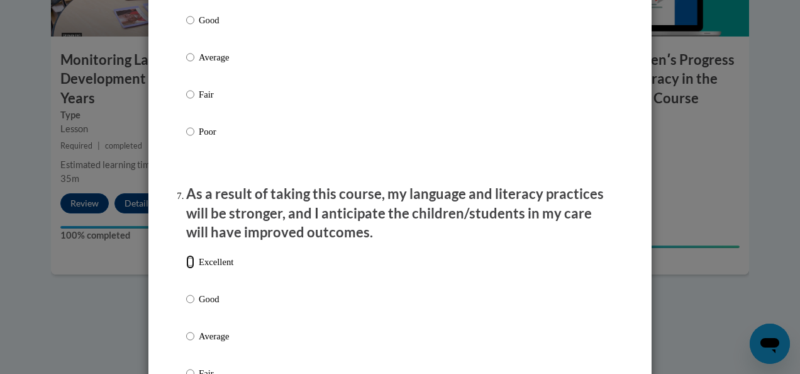
click at [186, 269] on input "Excellent" at bounding box center [190, 262] width 8 height 14
radio input "true"
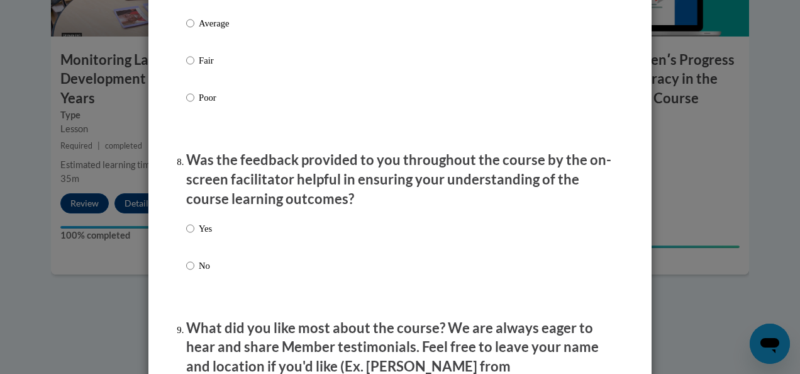
scroll to position [1824, 0]
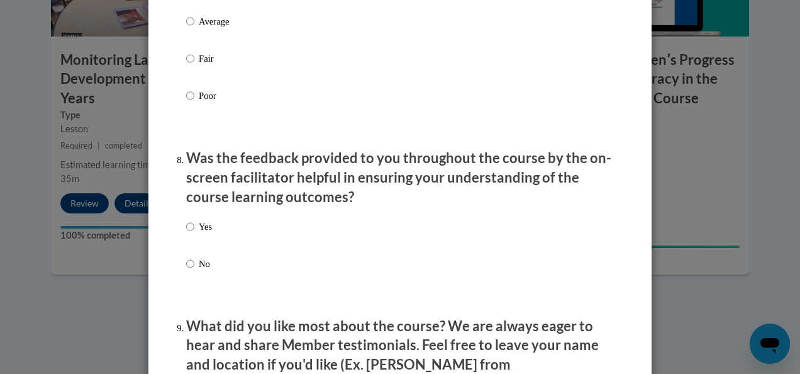
click at [190, 235] on label "Yes" at bounding box center [199, 237] width 26 height 34
click at [190, 233] on input "Yes" at bounding box center [190, 227] width 8 height 14
radio input "true"
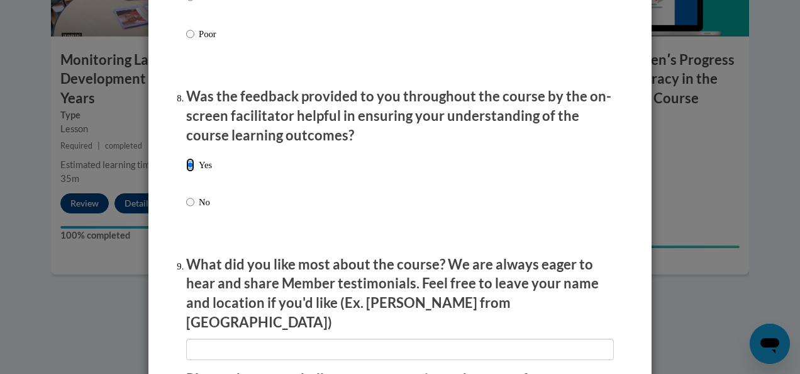
scroll to position [2076, 0]
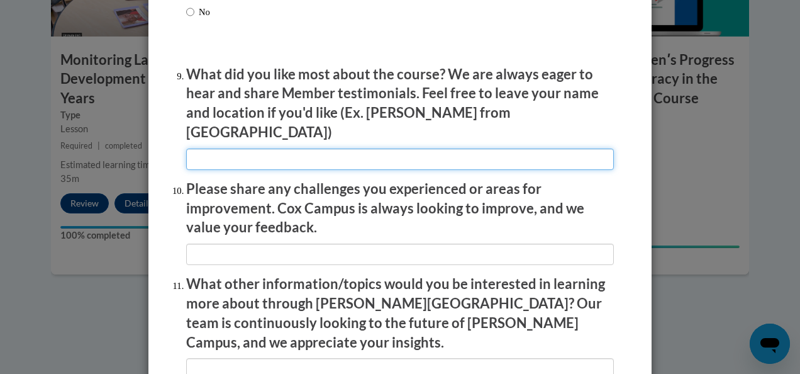
click at [258, 153] on input "textbox" at bounding box center [400, 158] width 428 height 21
click at [310, 153] on input "textbox" at bounding box center [400, 158] width 428 height 21
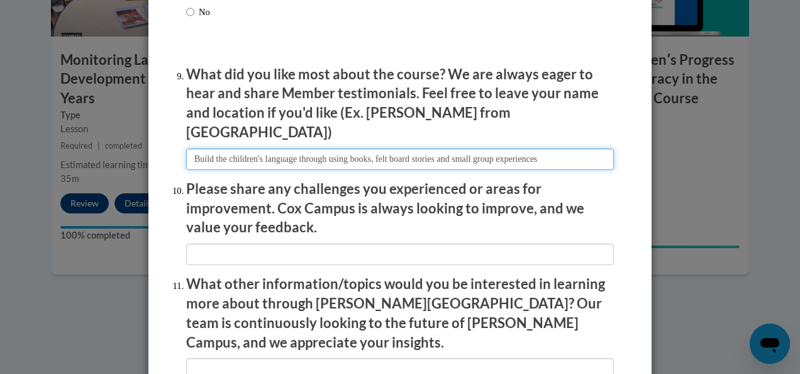
click at [216, 152] on input "textbox" at bounding box center [400, 158] width 428 height 21
click at [209, 153] on input "textbox" at bounding box center [400, 158] width 428 height 21
click at [602, 148] on input "textbox" at bounding box center [400, 158] width 428 height 21
type input "Building the children's language through using books, felt board stories and sm…"
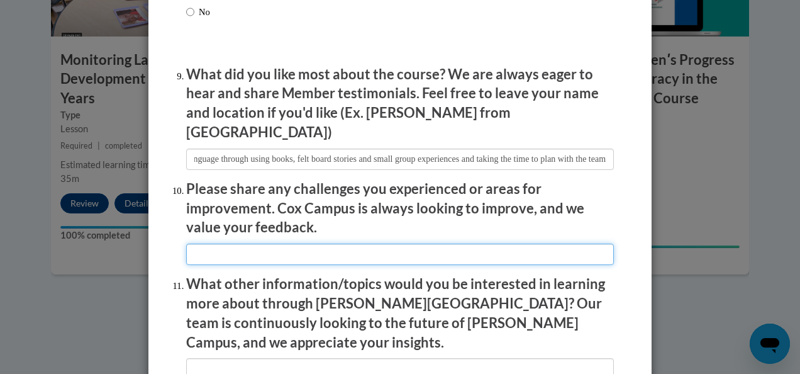
scroll to position [0, 0]
click at [290, 248] on input "textbox" at bounding box center [400, 253] width 428 height 21
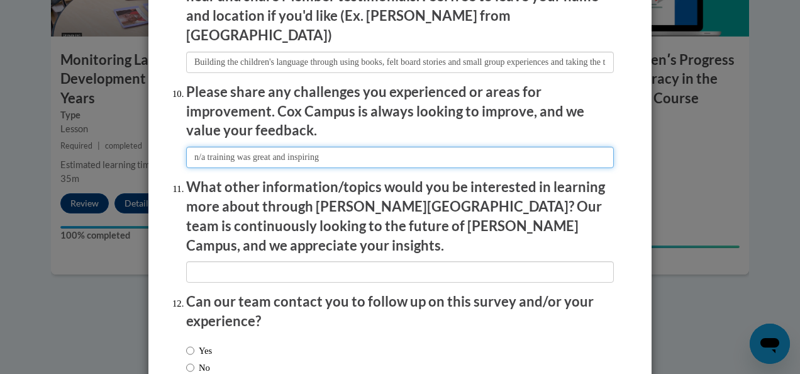
scroll to position [2202, 0]
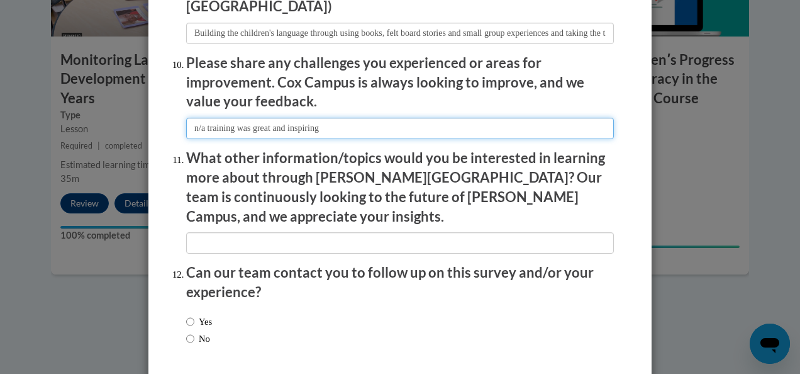
type input "n/a training was great and inspiring"
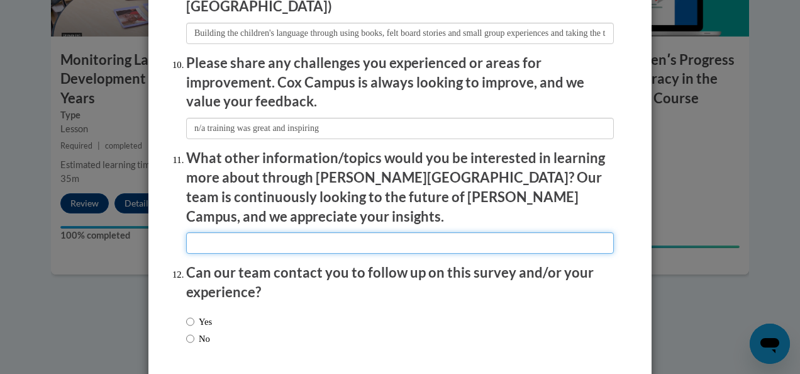
click at [283, 232] on input "textbox" at bounding box center [400, 242] width 428 height 21
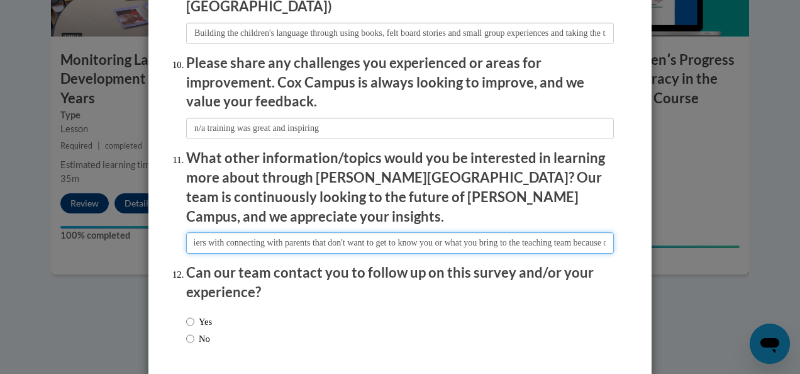
scroll to position [0, 0]
type input "barriers with connecting with parents that don't want to get to know you or wha…"
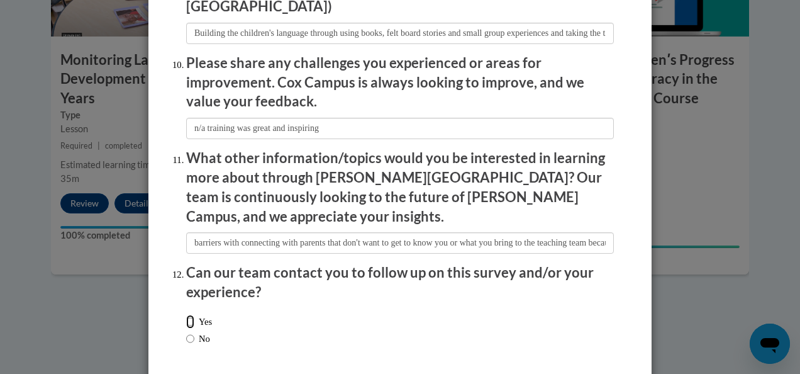
click at [186, 315] on input "Yes" at bounding box center [190, 322] width 8 height 14
radio input "true"
